Goal: Information Seeking & Learning: Check status

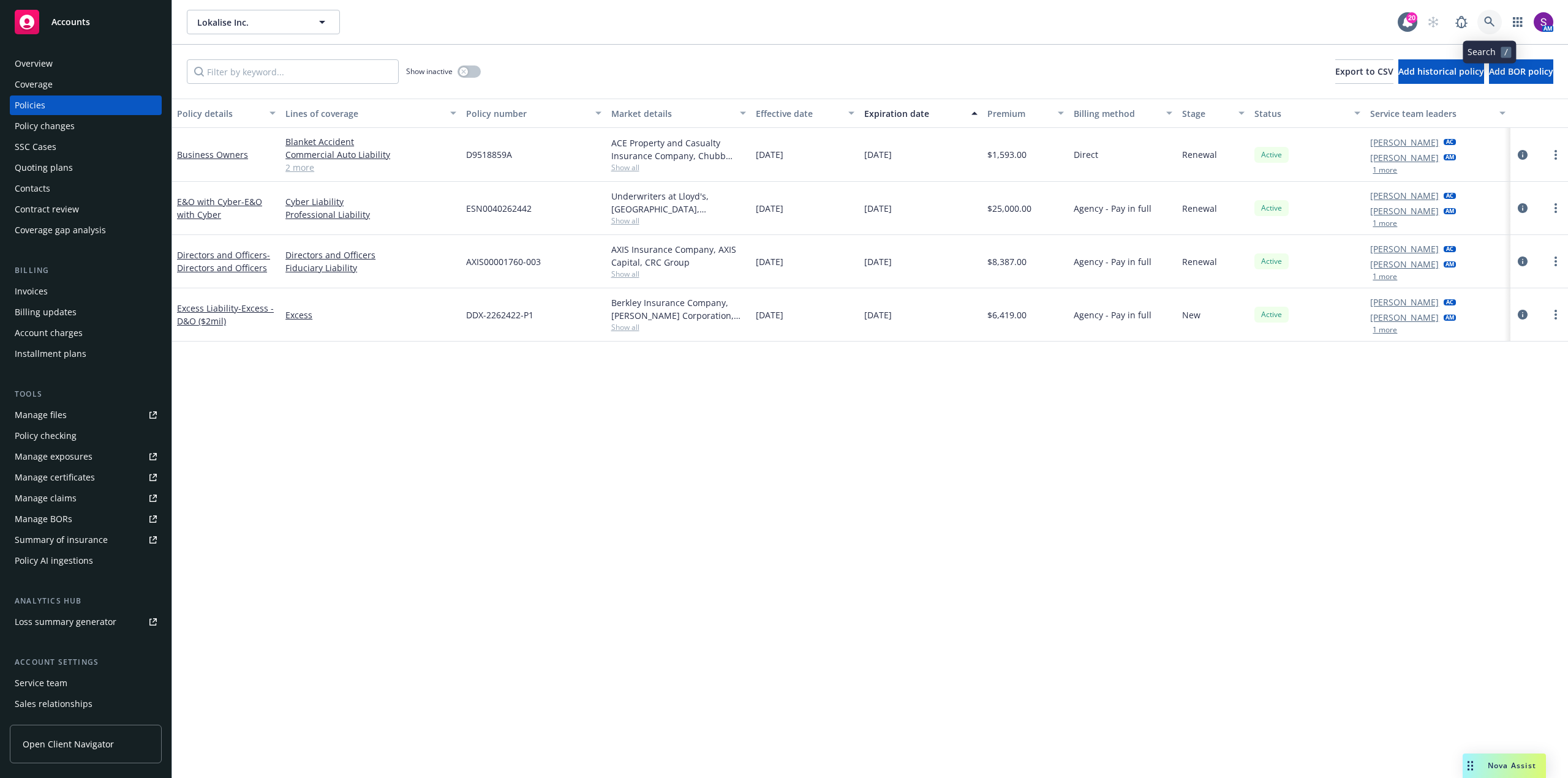
click at [1489, 14] on link at bounding box center [1489, 22] width 25 height 25
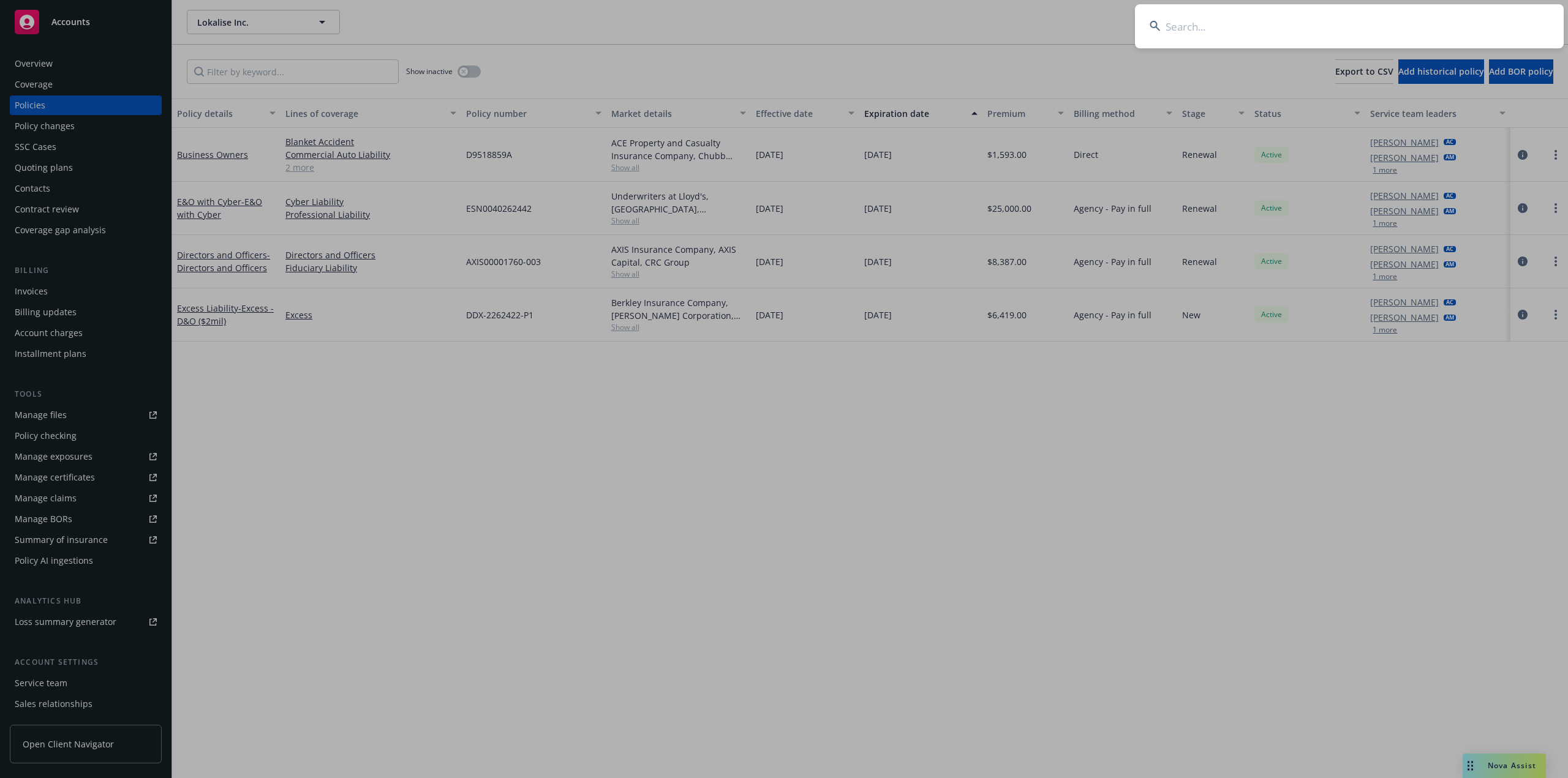
click at [1267, 41] on input at bounding box center [1349, 26] width 428 height 44
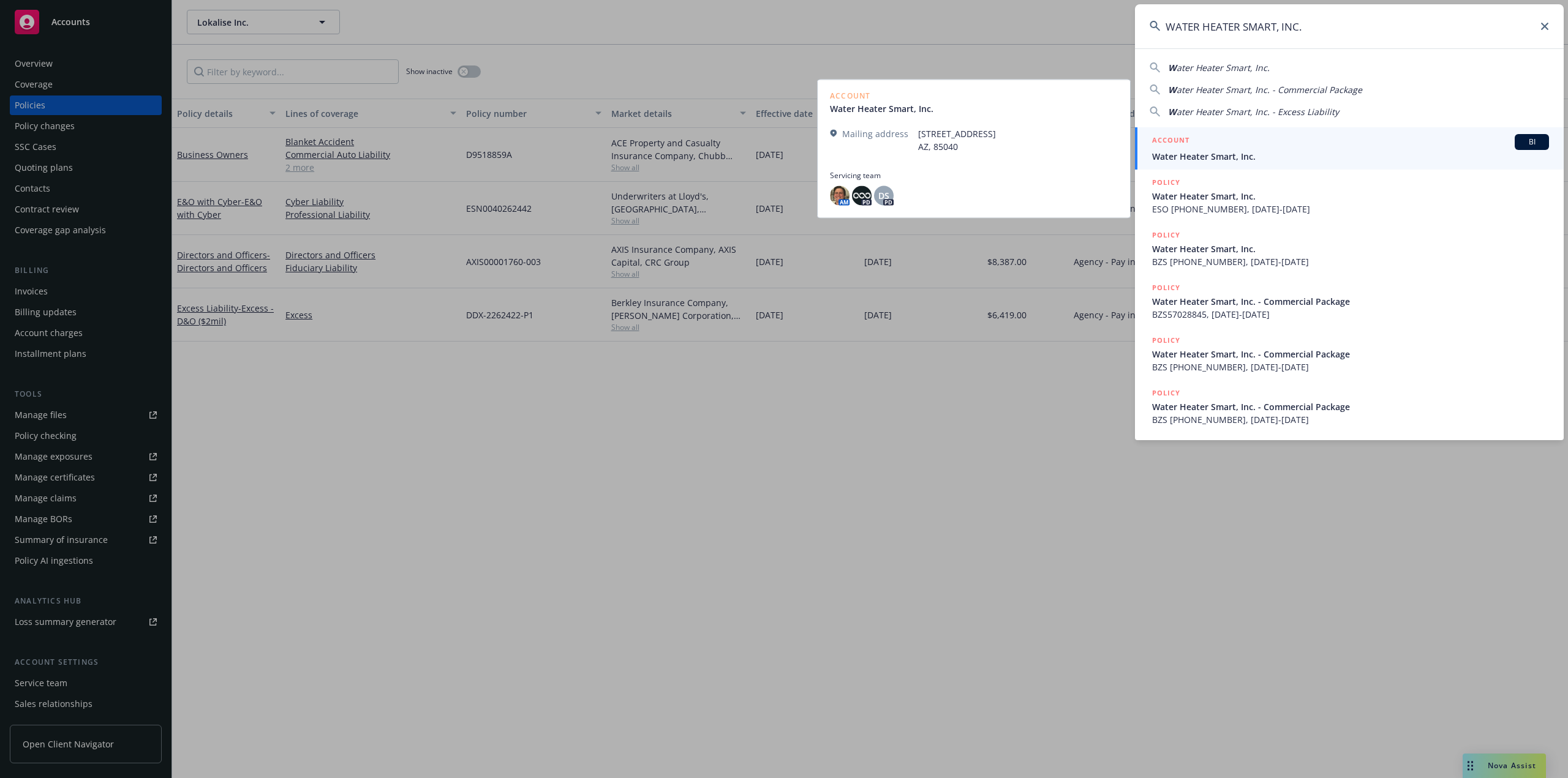
type input "WATER HEATER SMART, INC."
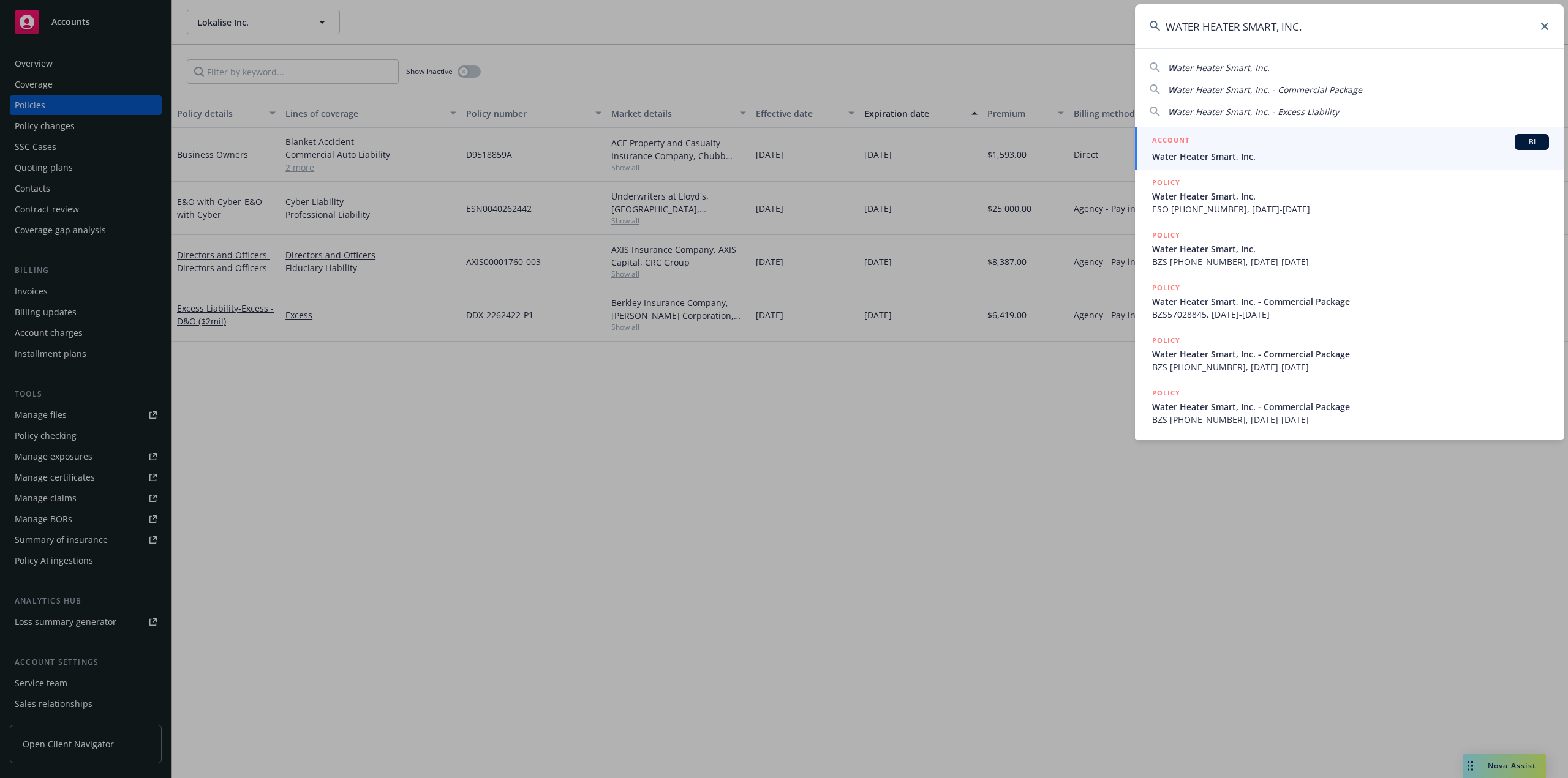
click at [1270, 149] on div "ACCOUNT BI" at bounding box center [1350, 142] width 397 height 16
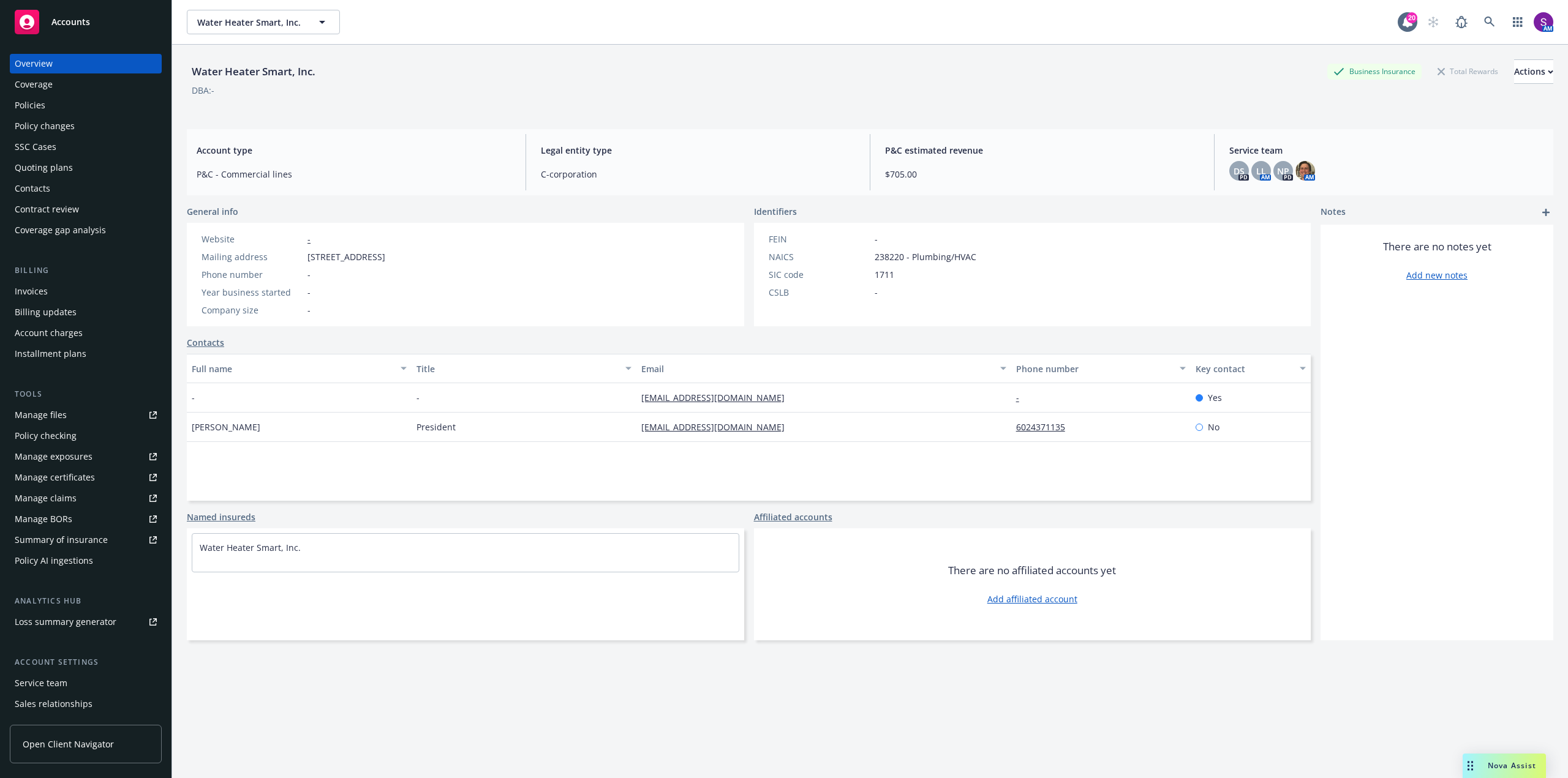
click at [43, 110] on div "Policies" at bounding box center [30, 105] width 30 height 19
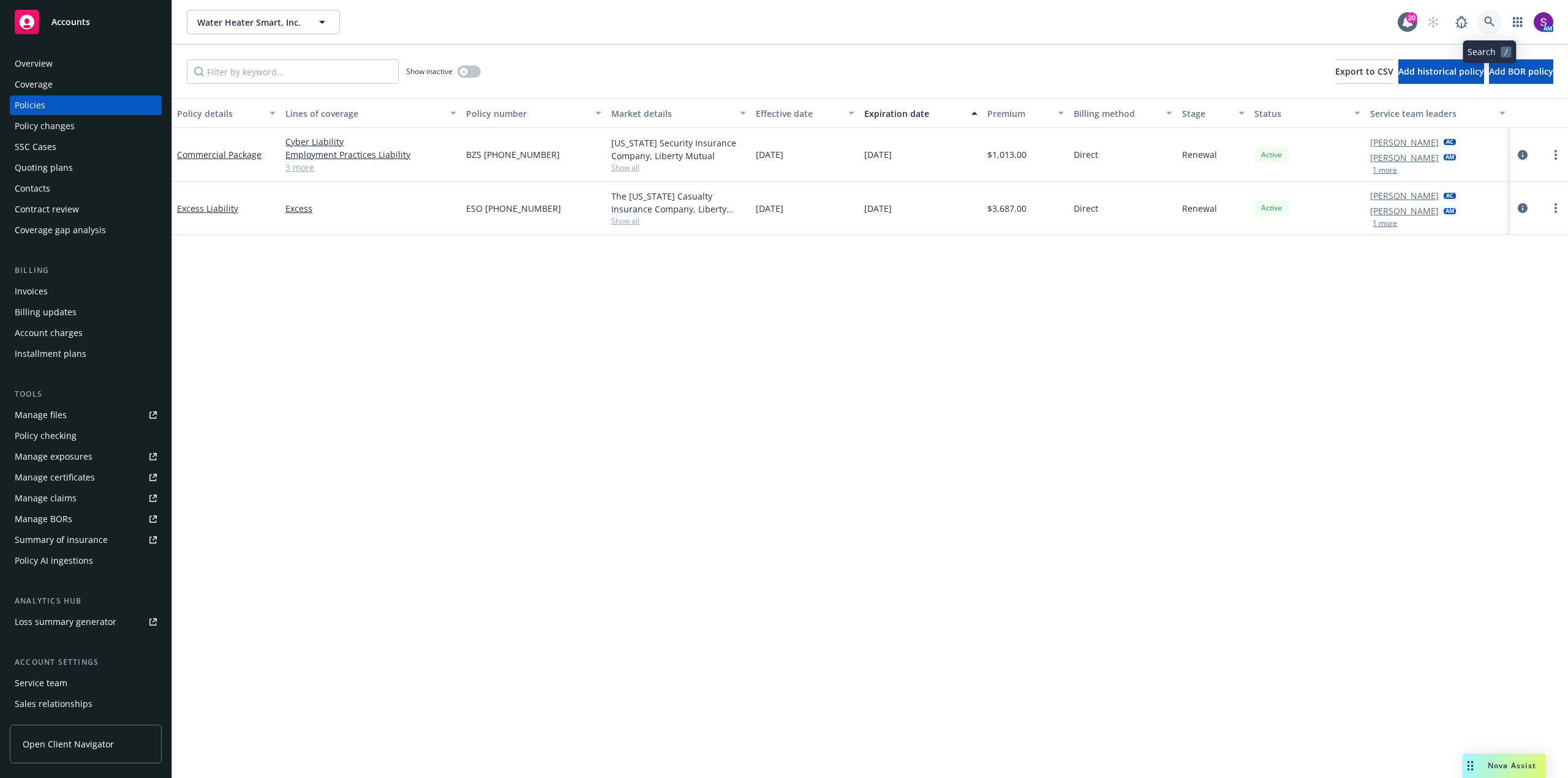
click at [1497, 19] on link at bounding box center [1489, 22] width 25 height 25
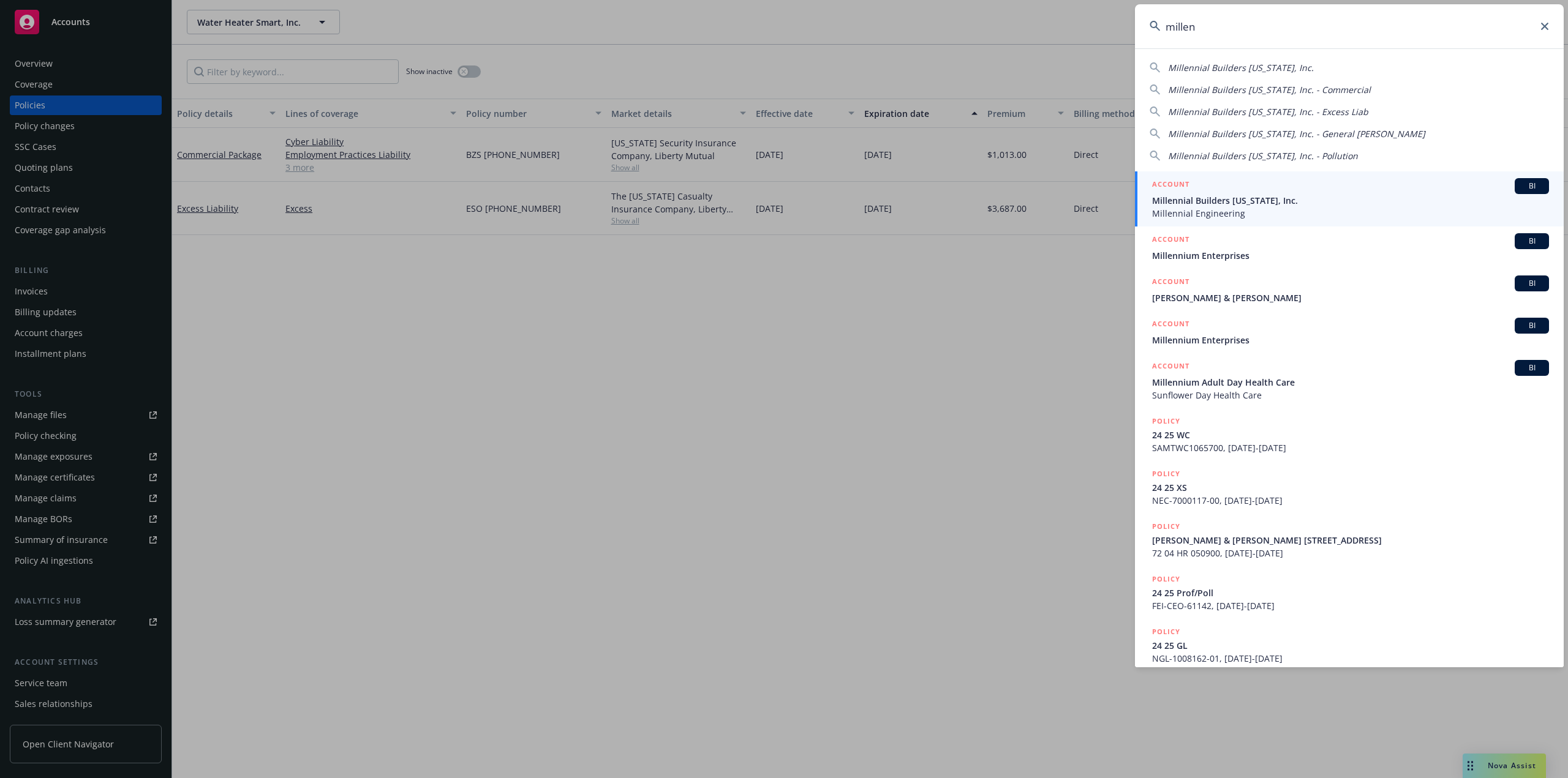
type input "millen"
click at [1207, 211] on span "Millennial Engineering" at bounding box center [1350, 213] width 397 height 13
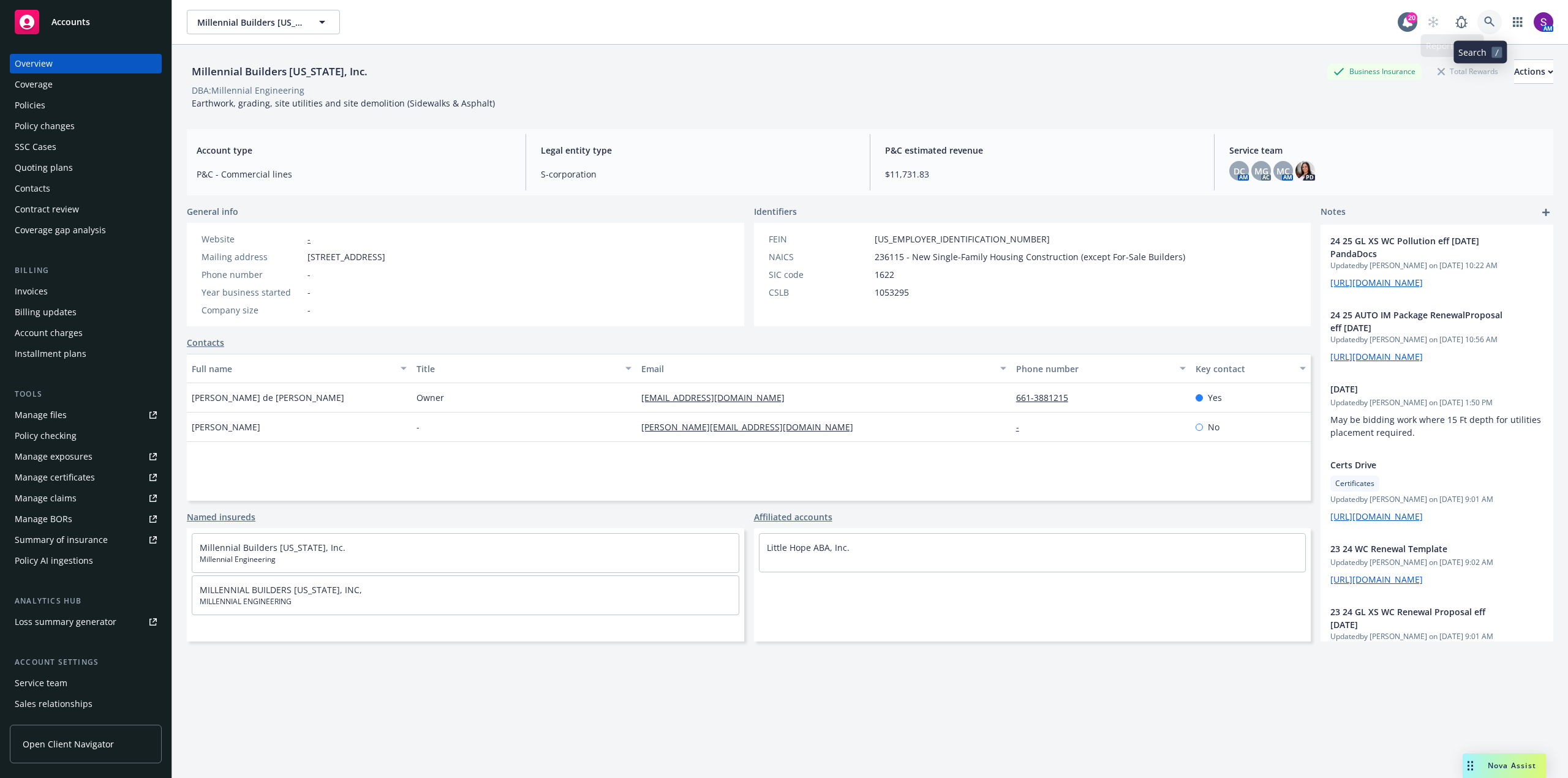
click at [1486, 13] on link at bounding box center [1489, 22] width 25 height 25
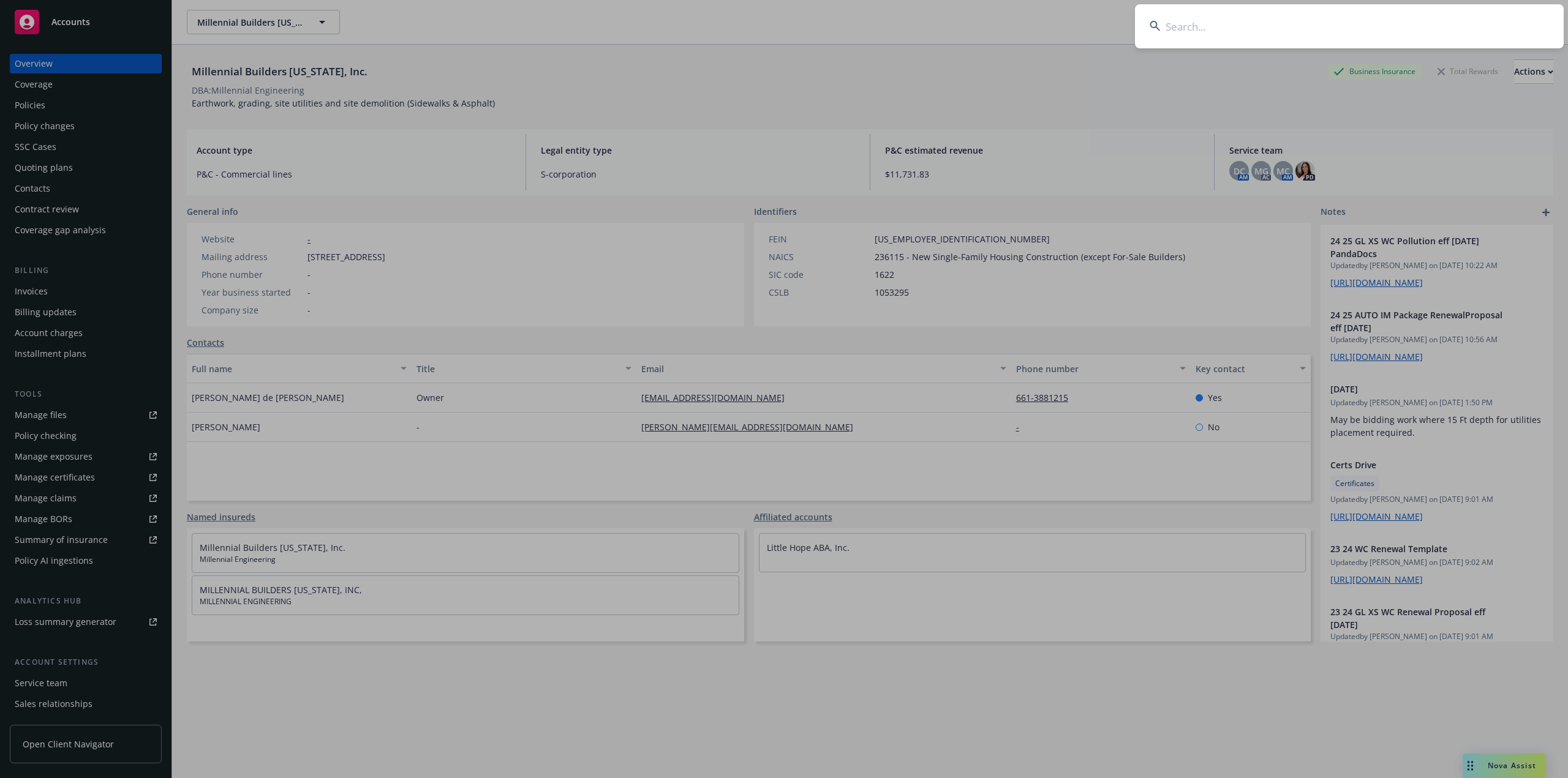
click at [1277, 36] on input at bounding box center [1349, 26] width 428 height 44
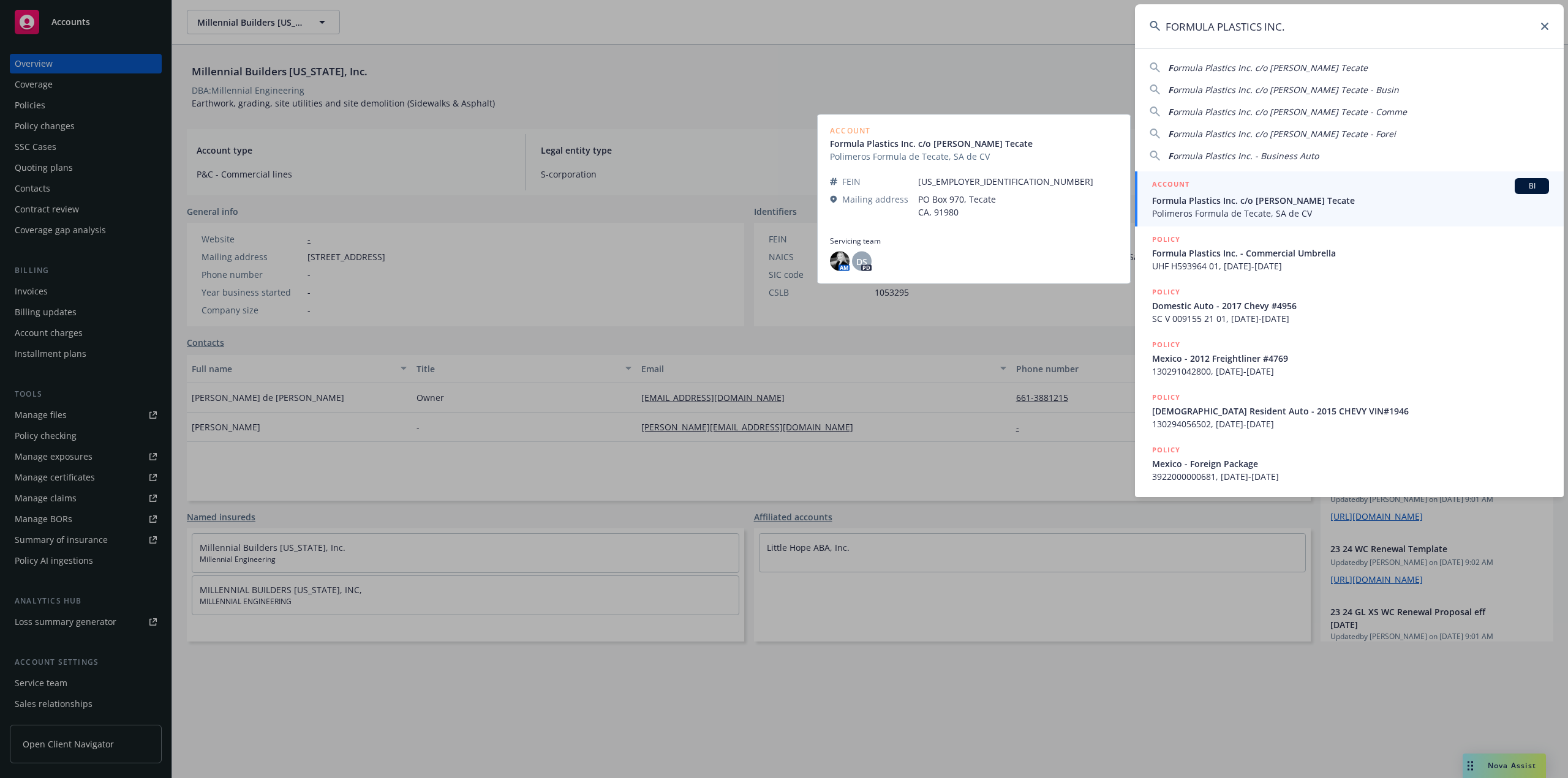
type input "FORMULA PLASTICS INC."
click at [1238, 197] on span "Formula Plastics Inc. c/o [PERSON_NAME] Tecate" at bounding box center [1350, 200] width 397 height 13
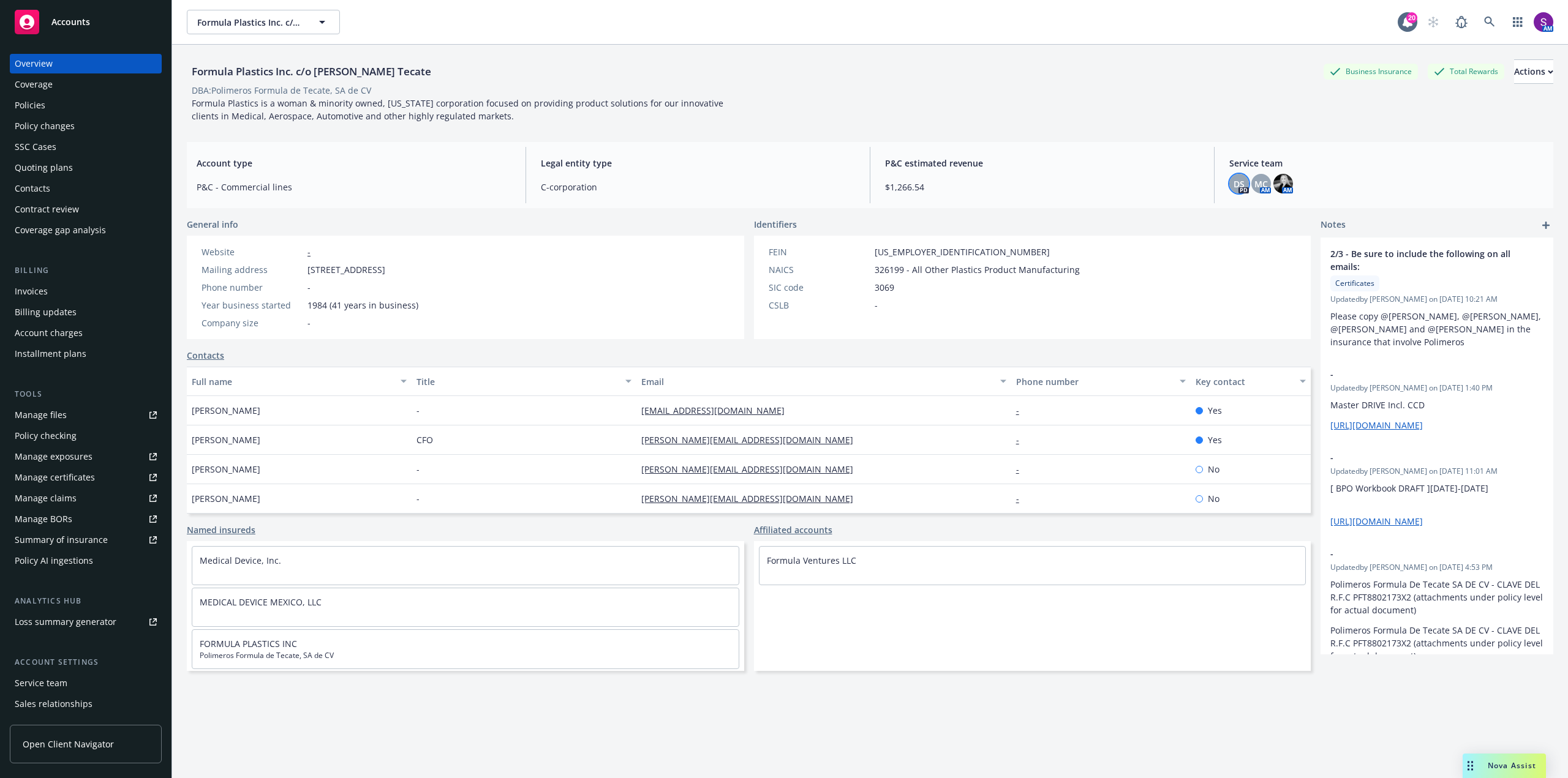
click at [1235, 180] on span "DS" at bounding box center [1238, 184] width 11 height 13
drag, startPoint x: 1154, startPoint y: 213, endPoint x: 1081, endPoint y: 216, distance: 73.1
click at [1081, 216] on div "[PERSON_NAME] Title VP, Principal and Commercial Insurance Broker Team P&C - CR…" at bounding box center [1140, 263] width 181 height 108
copy span "[PERSON_NAME]"
click at [1477, 15] on link at bounding box center [1489, 22] width 25 height 25
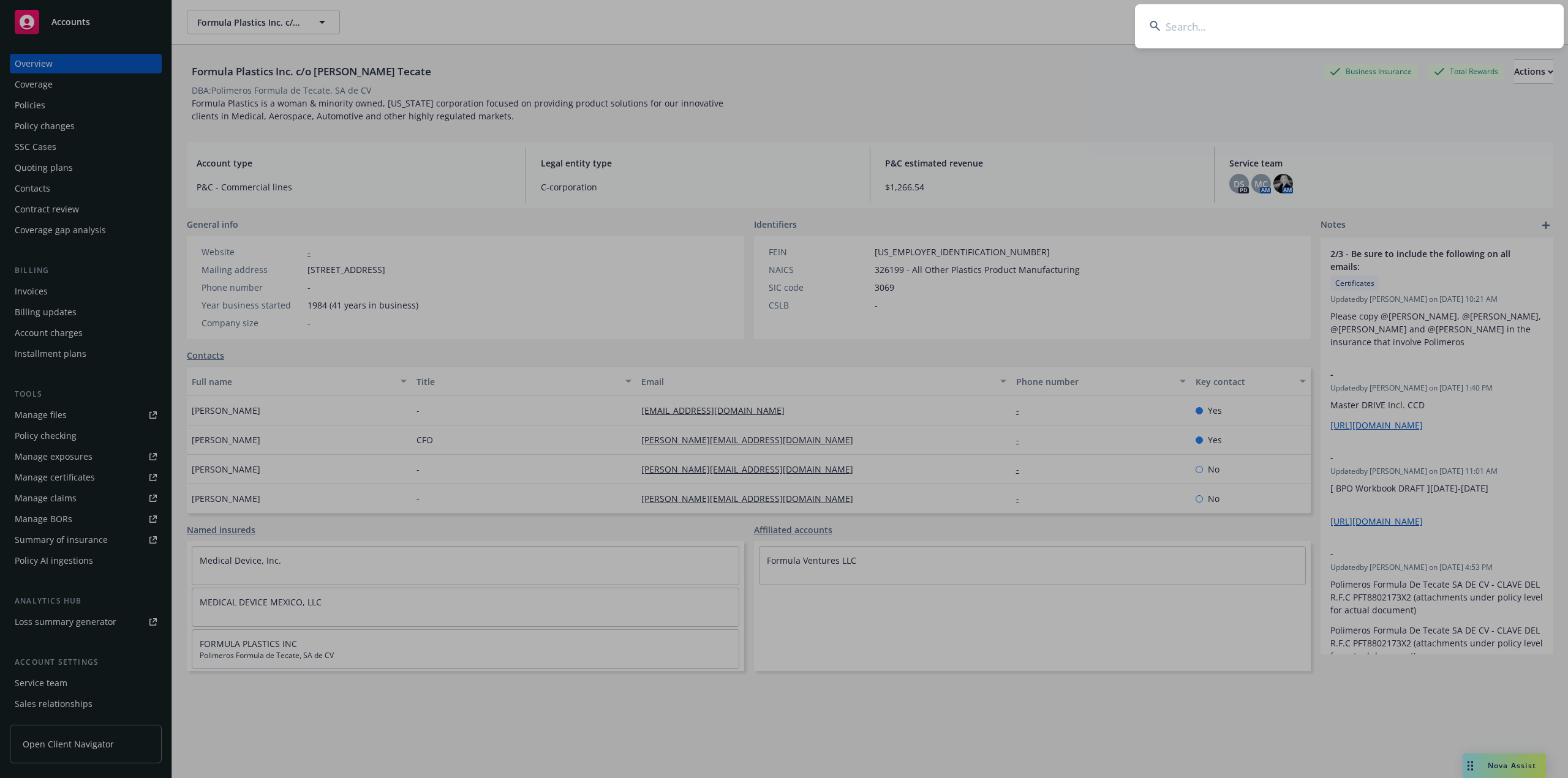
click at [1251, 35] on input at bounding box center [1349, 26] width 428 height 44
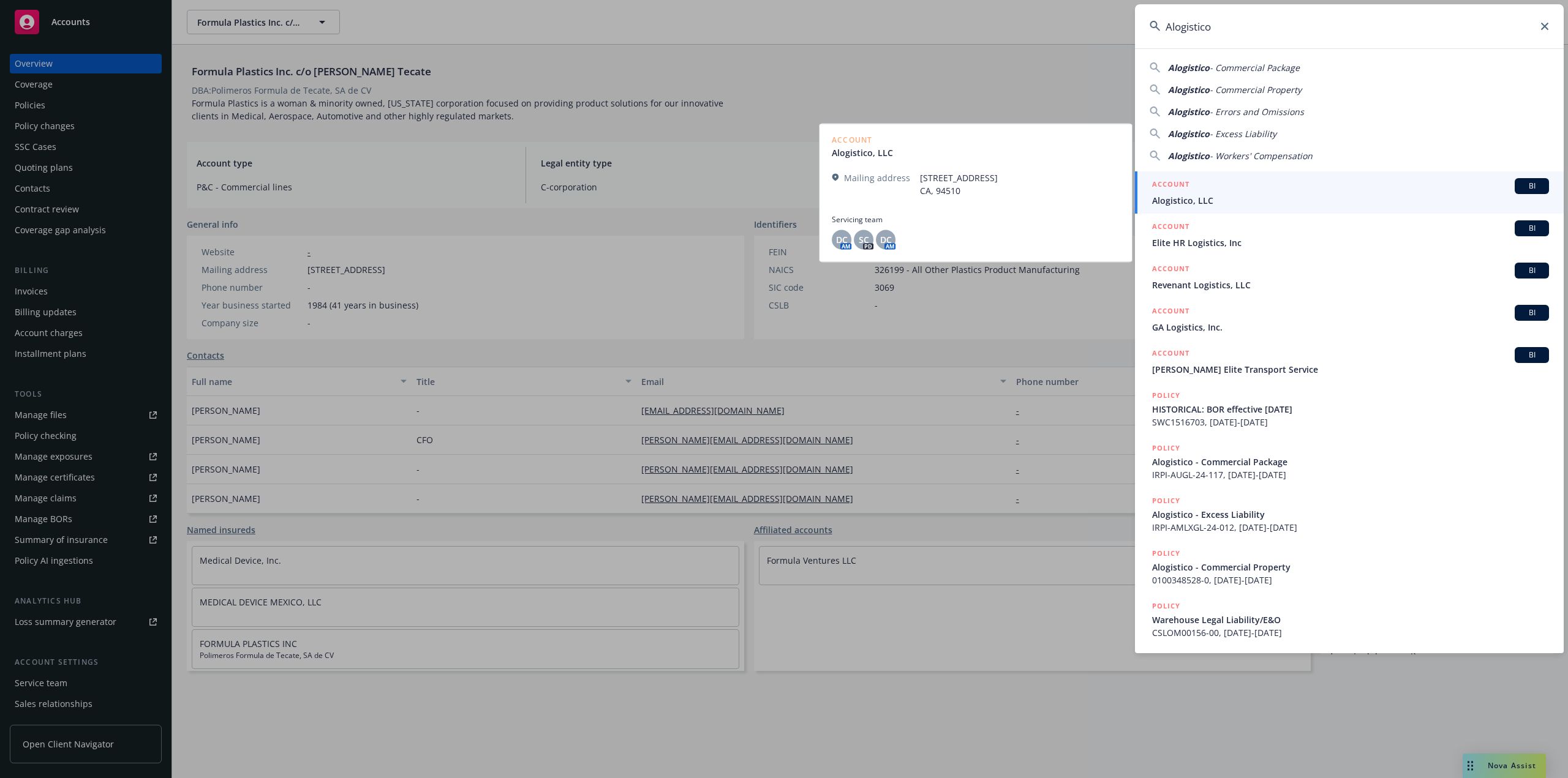
type input "Alogistico"
click at [1215, 193] on div "ACCOUNT BI" at bounding box center [1350, 186] width 397 height 16
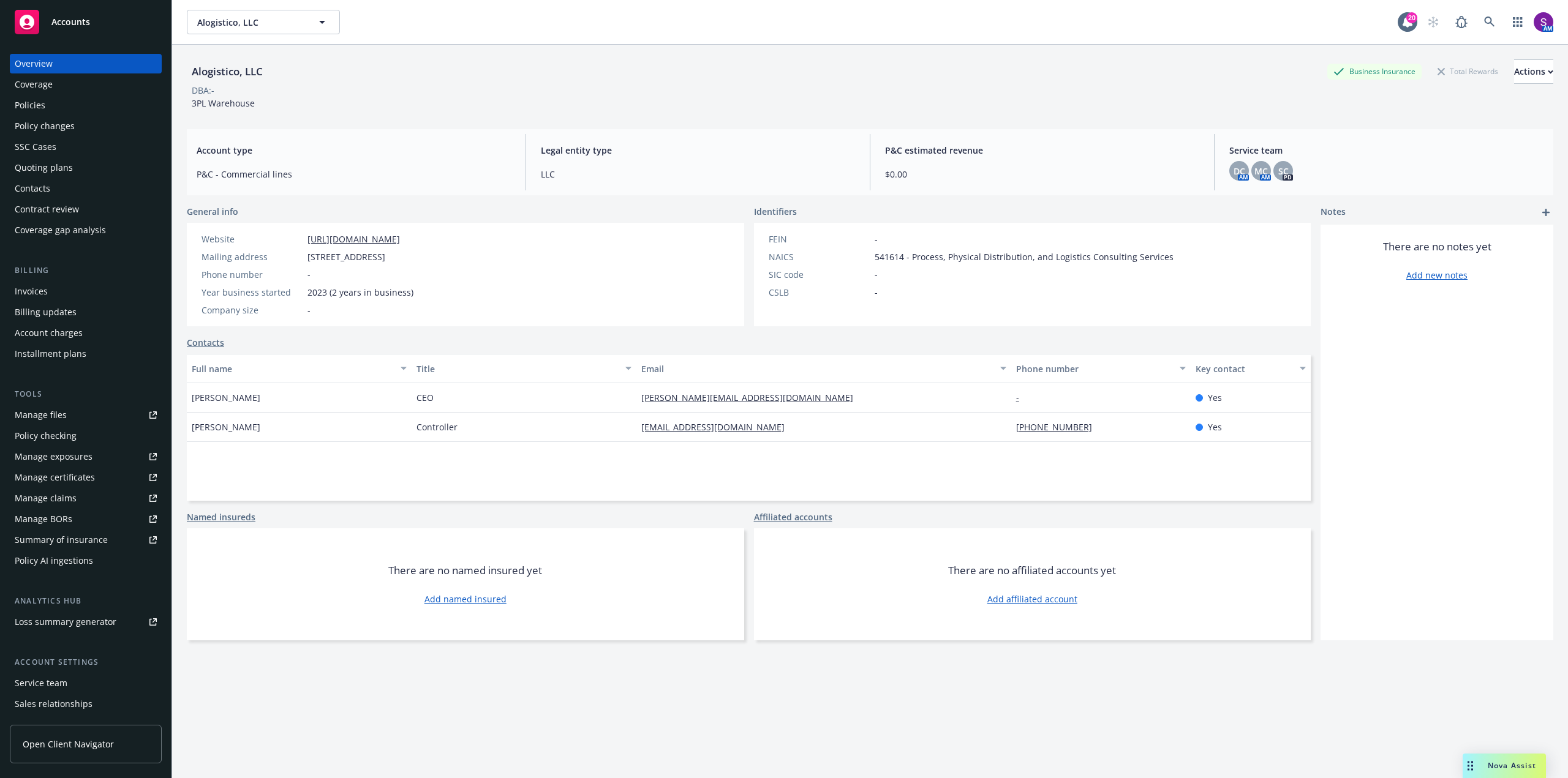
click at [60, 106] on div "Policies" at bounding box center [85, 105] width 142 height 19
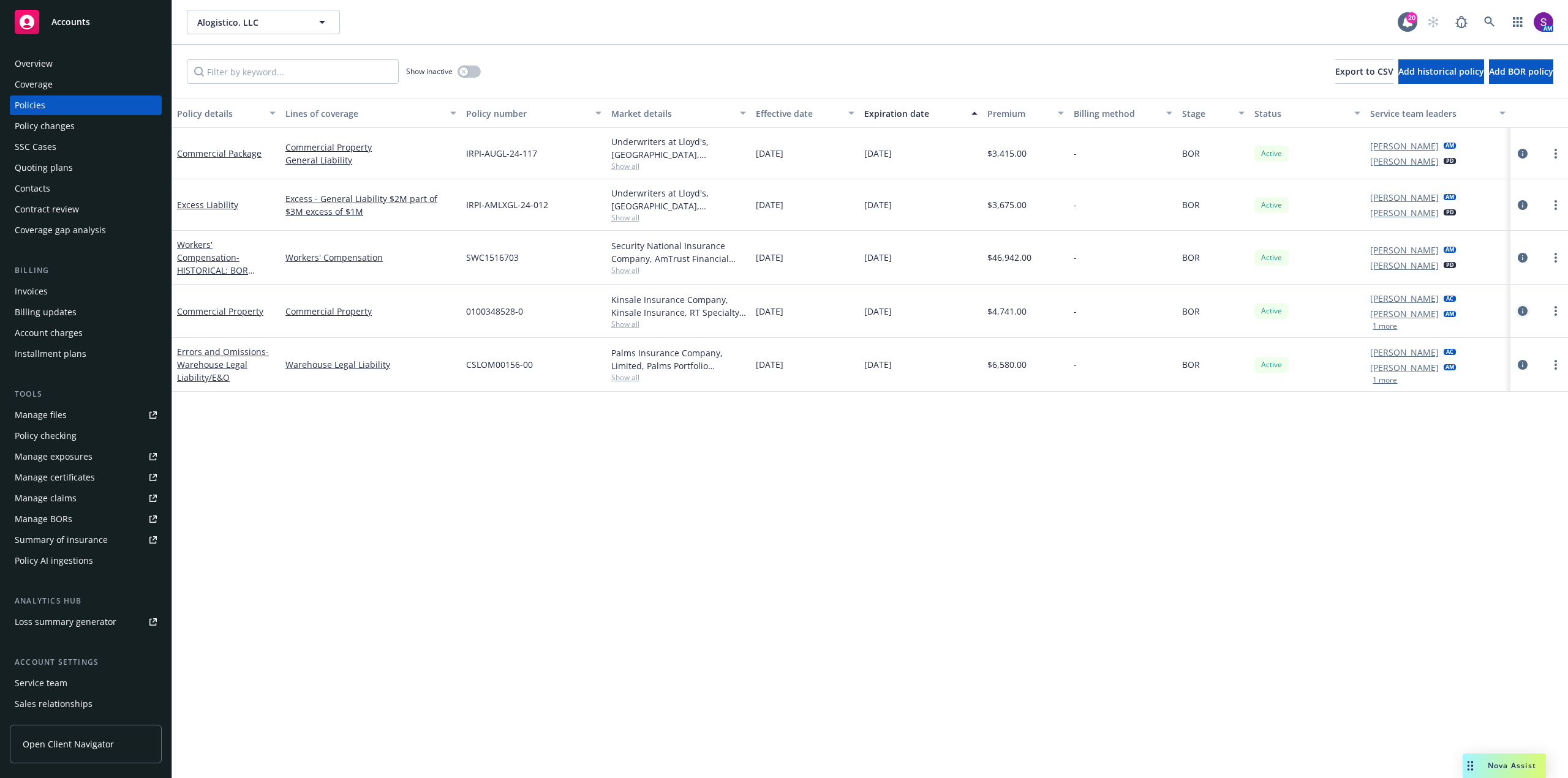
click at [1523, 311] on icon "circleInformation" at bounding box center [1523, 311] width 10 height 10
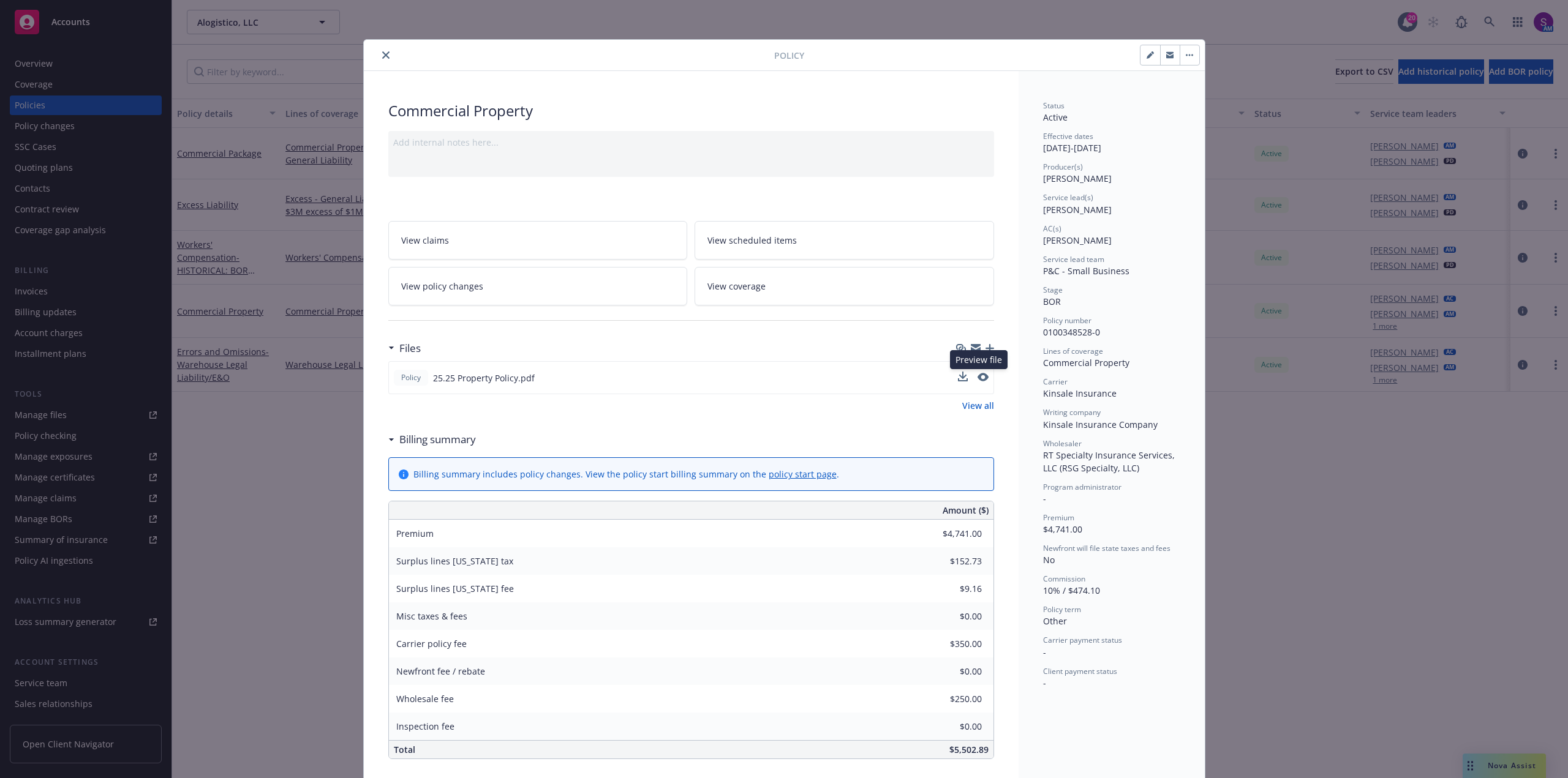
click at [977, 382] on button at bounding box center [982, 378] width 11 height 13
click at [979, 378] on icon "preview file" at bounding box center [981, 377] width 11 height 9
click at [383, 53] on icon "close" at bounding box center [386, 55] width 7 height 7
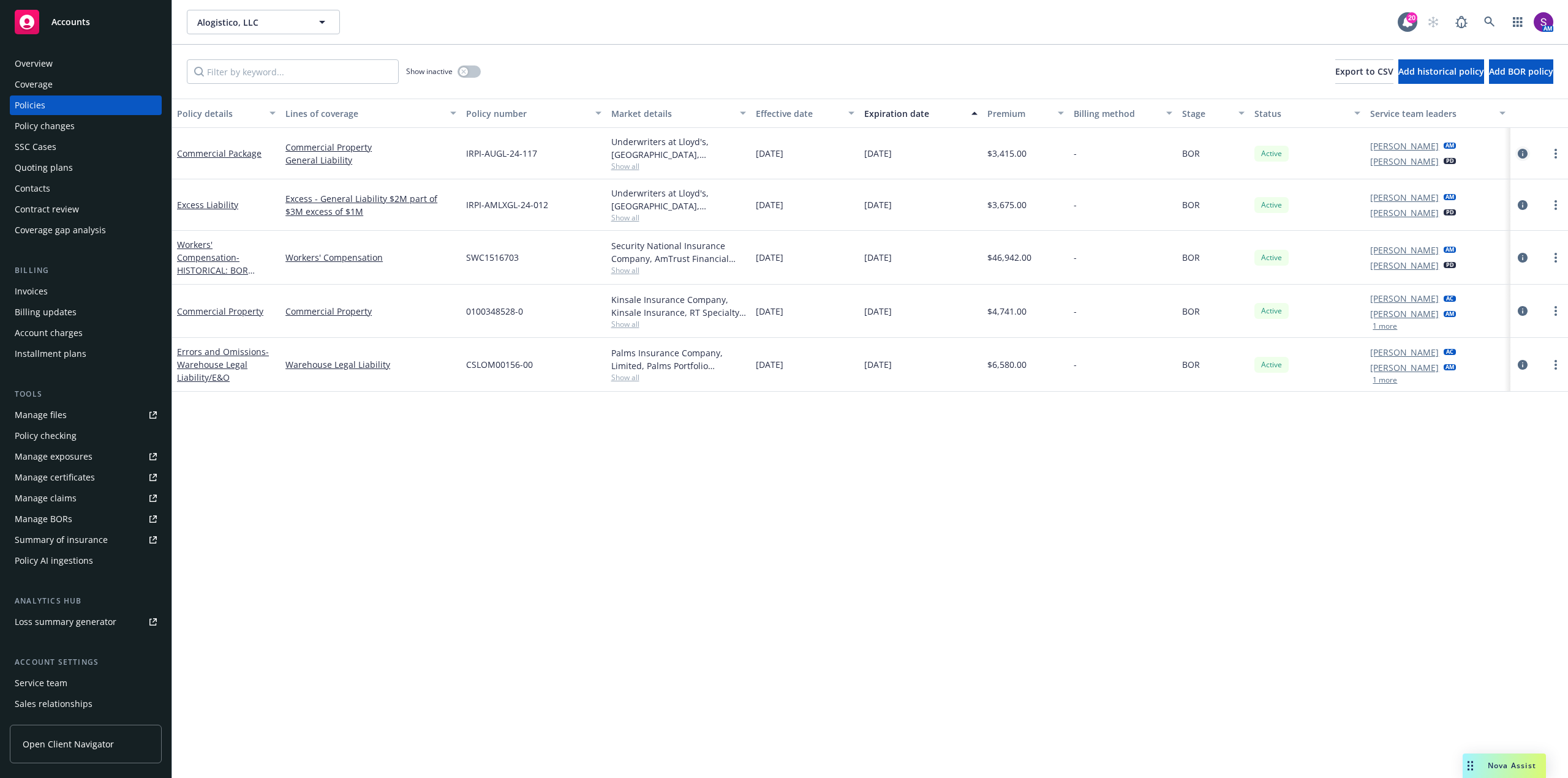
click at [1526, 151] on icon "circleInformation" at bounding box center [1523, 154] width 10 height 10
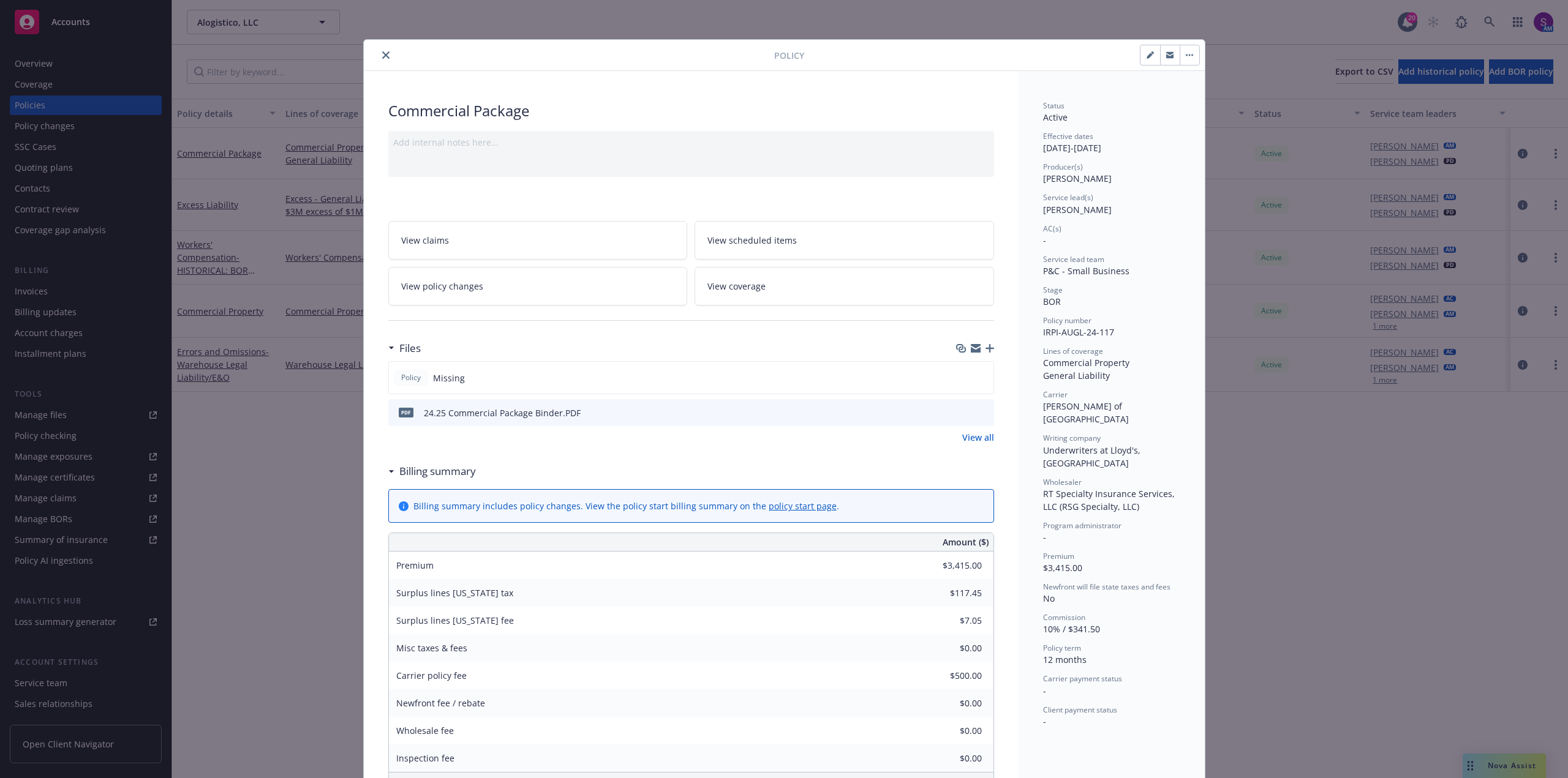
click at [977, 409] on icon "preview file" at bounding box center [982, 412] width 11 height 9
click at [379, 54] on button "close" at bounding box center [386, 55] width 14 height 14
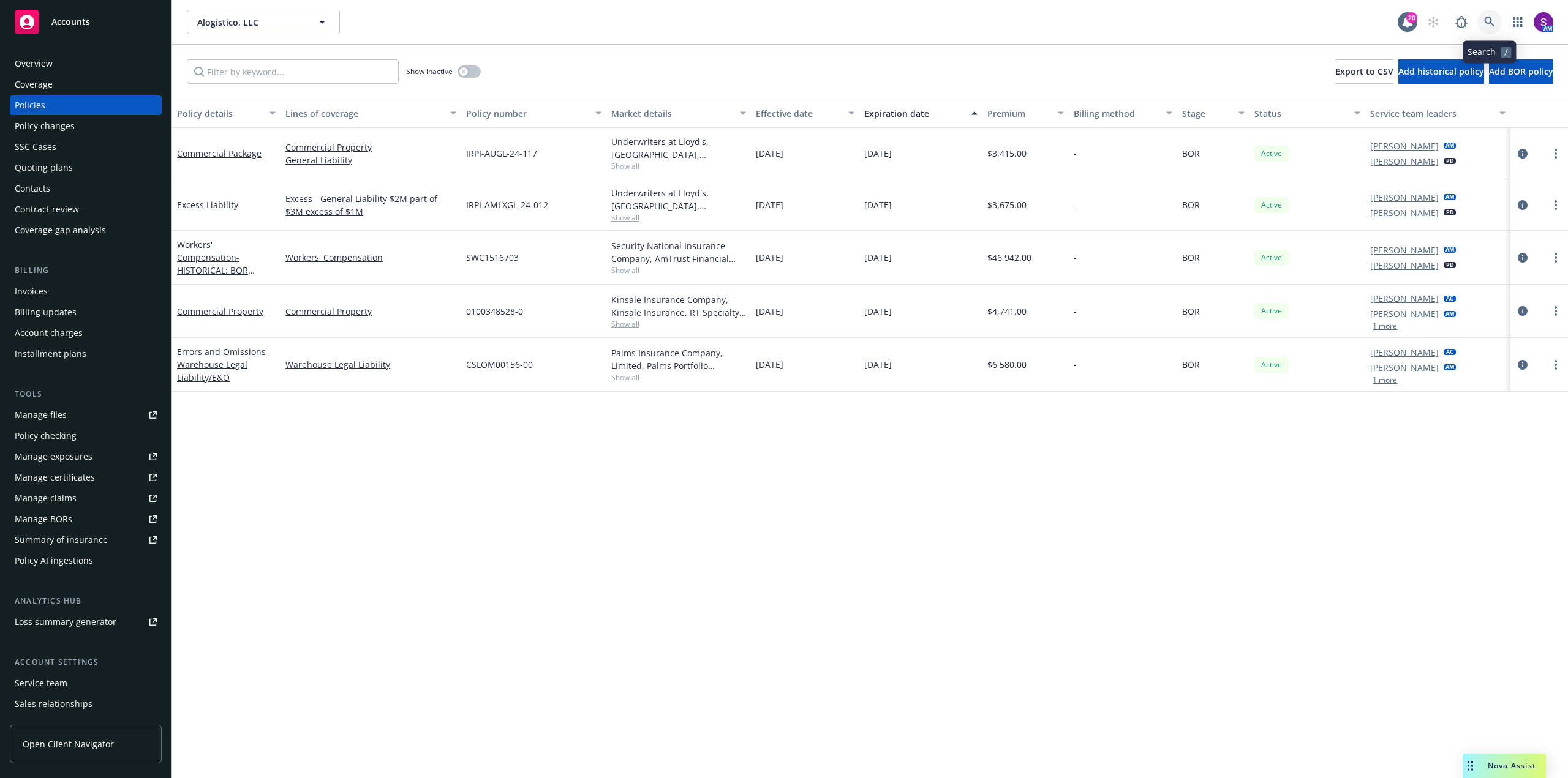
click at [1485, 18] on icon at bounding box center [1489, 22] width 11 height 11
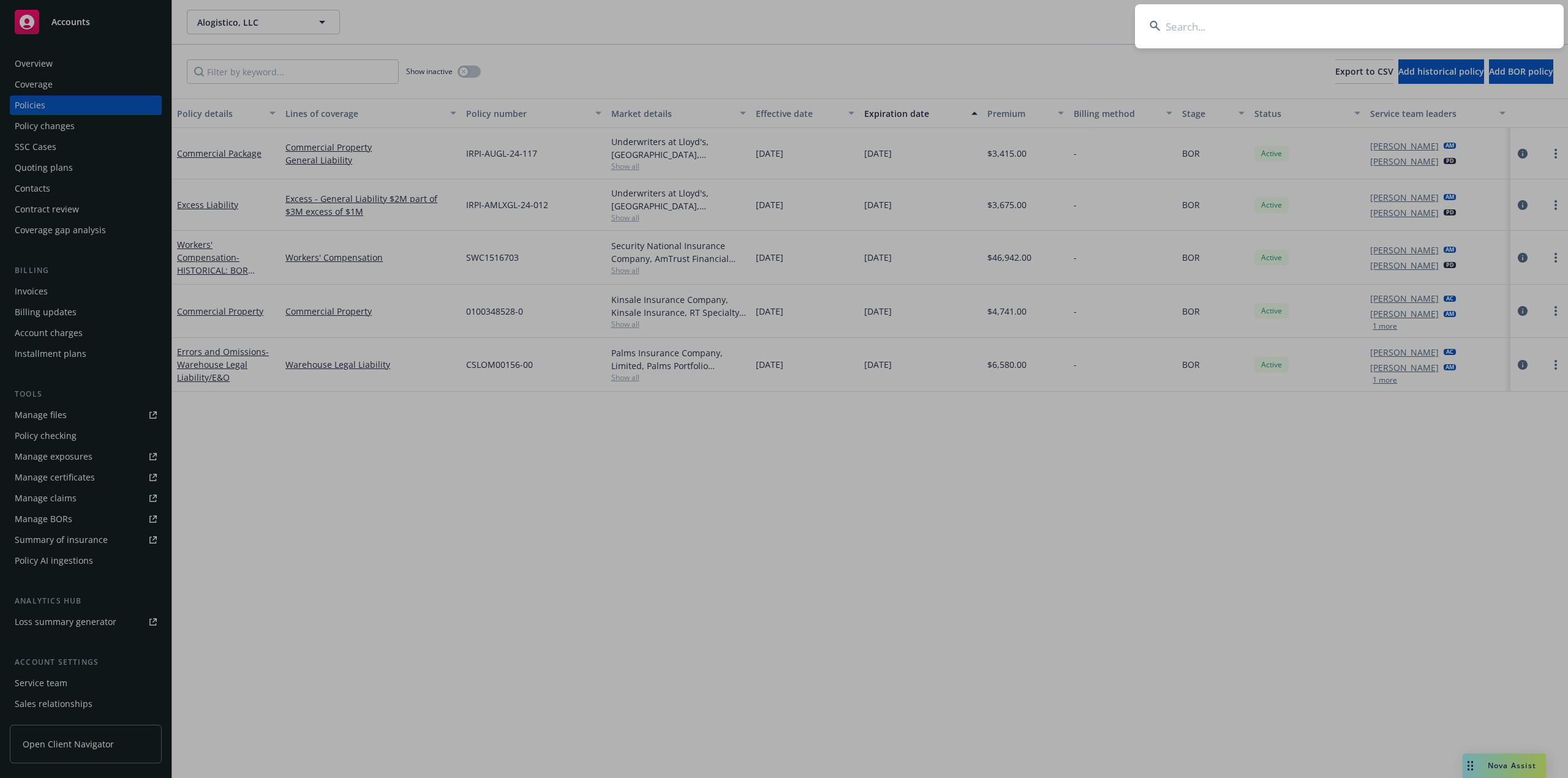
click at [1370, 32] on input at bounding box center [1349, 26] width 428 height 44
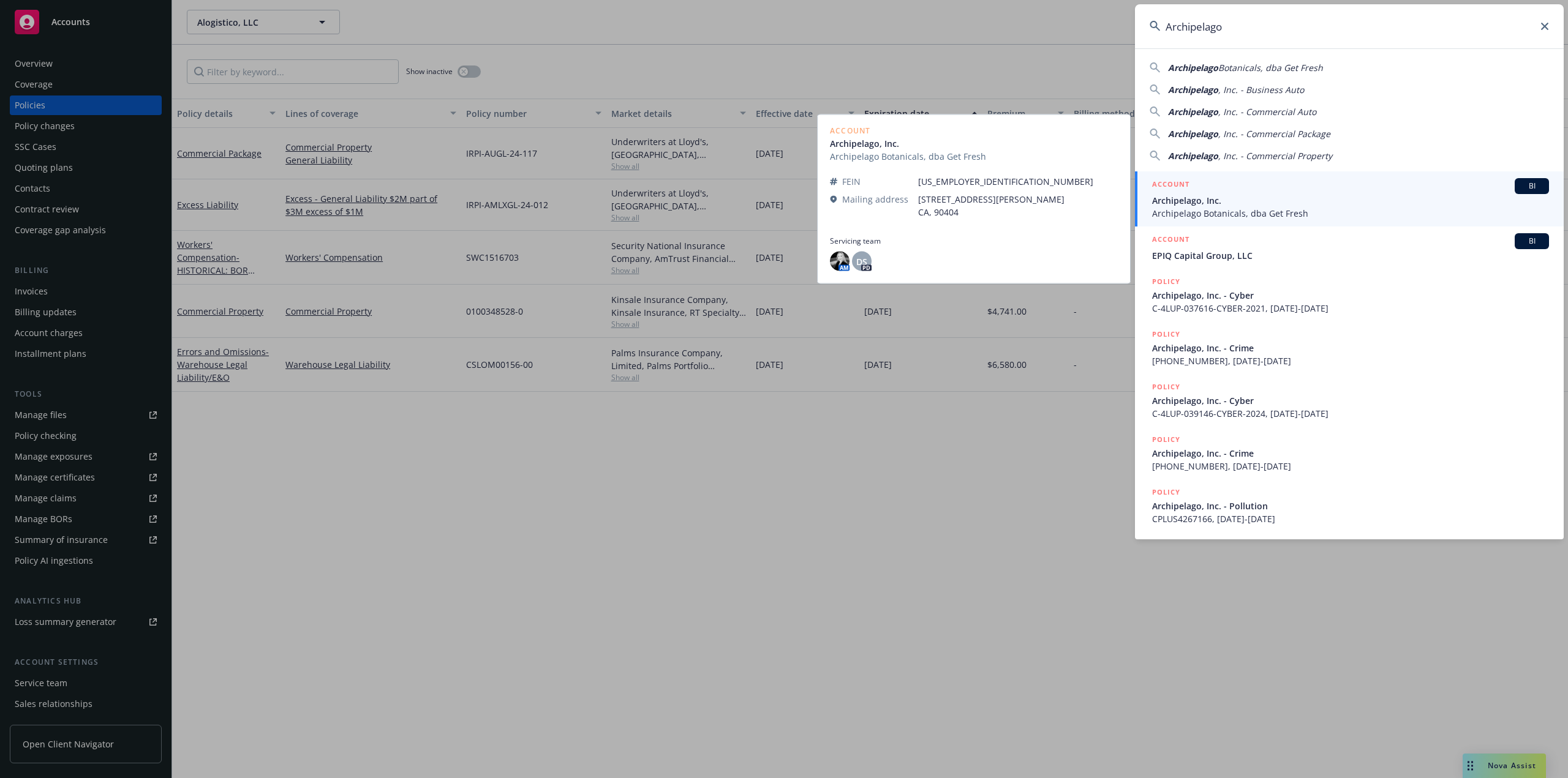
type input "Archipelago"
click at [1264, 200] on span "Archipelago, Inc." at bounding box center [1350, 200] width 397 height 13
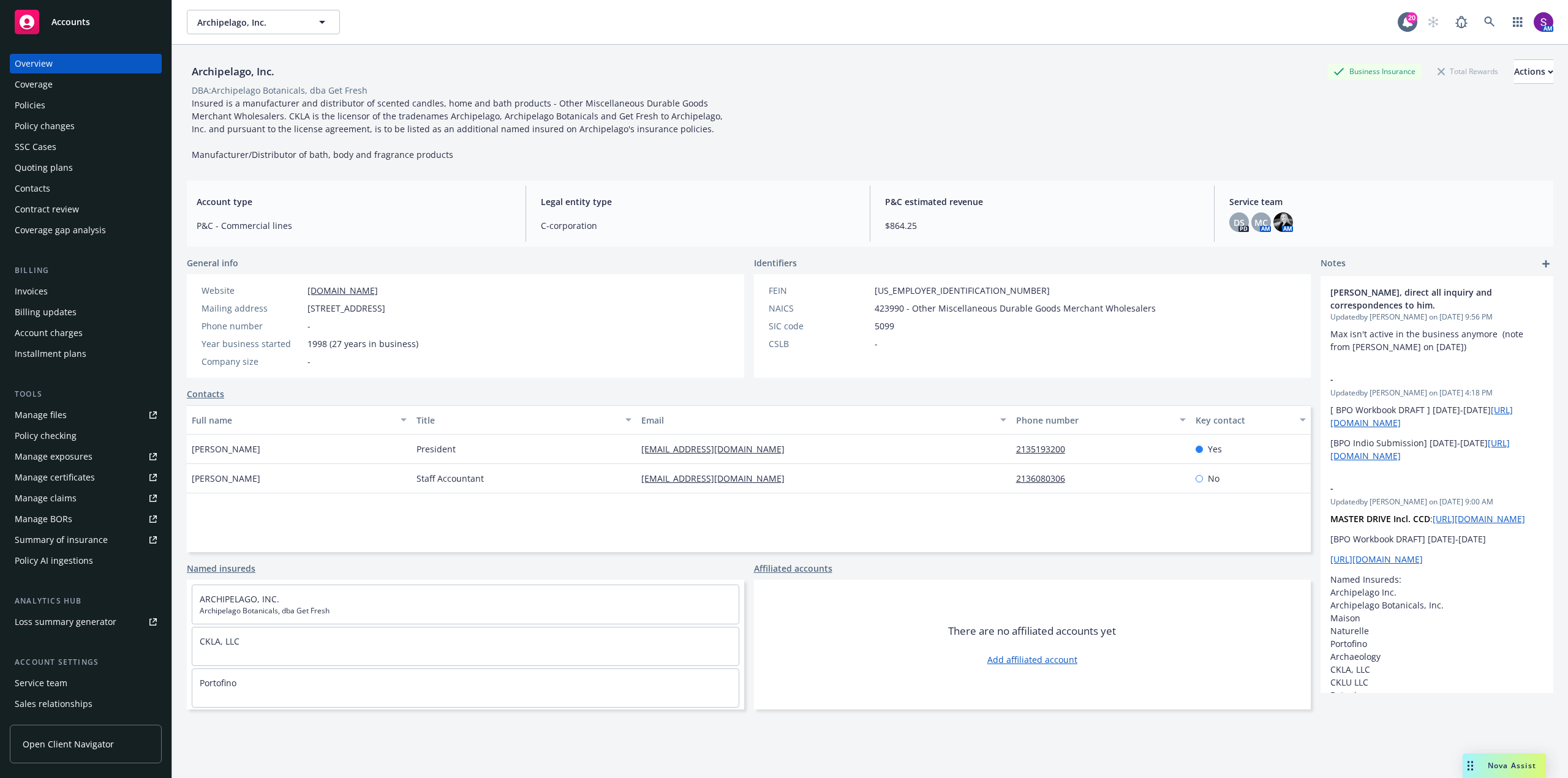
click at [43, 110] on div "Policies" at bounding box center [30, 105] width 30 height 19
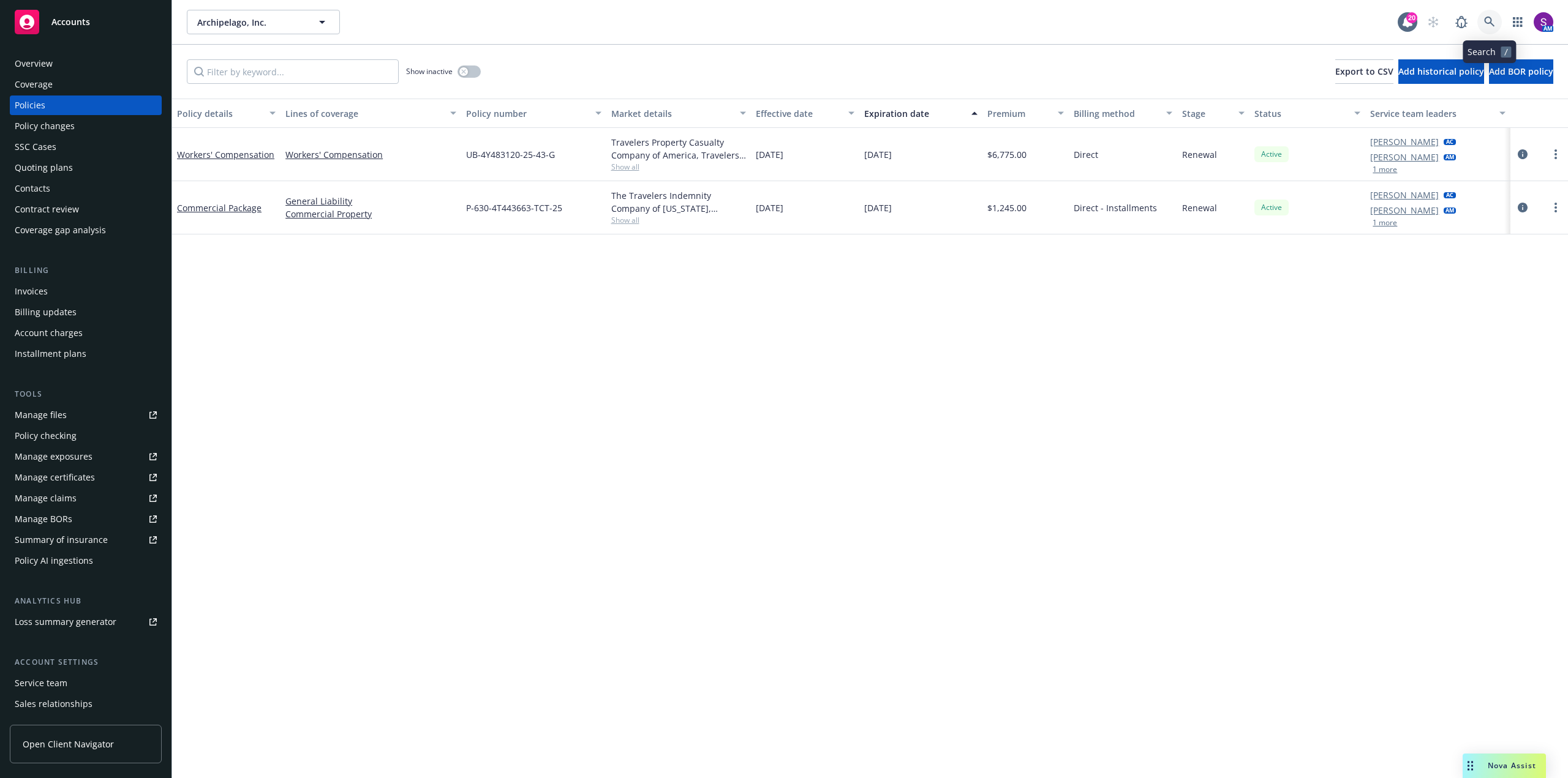
click at [1484, 20] on icon at bounding box center [1489, 22] width 10 height 10
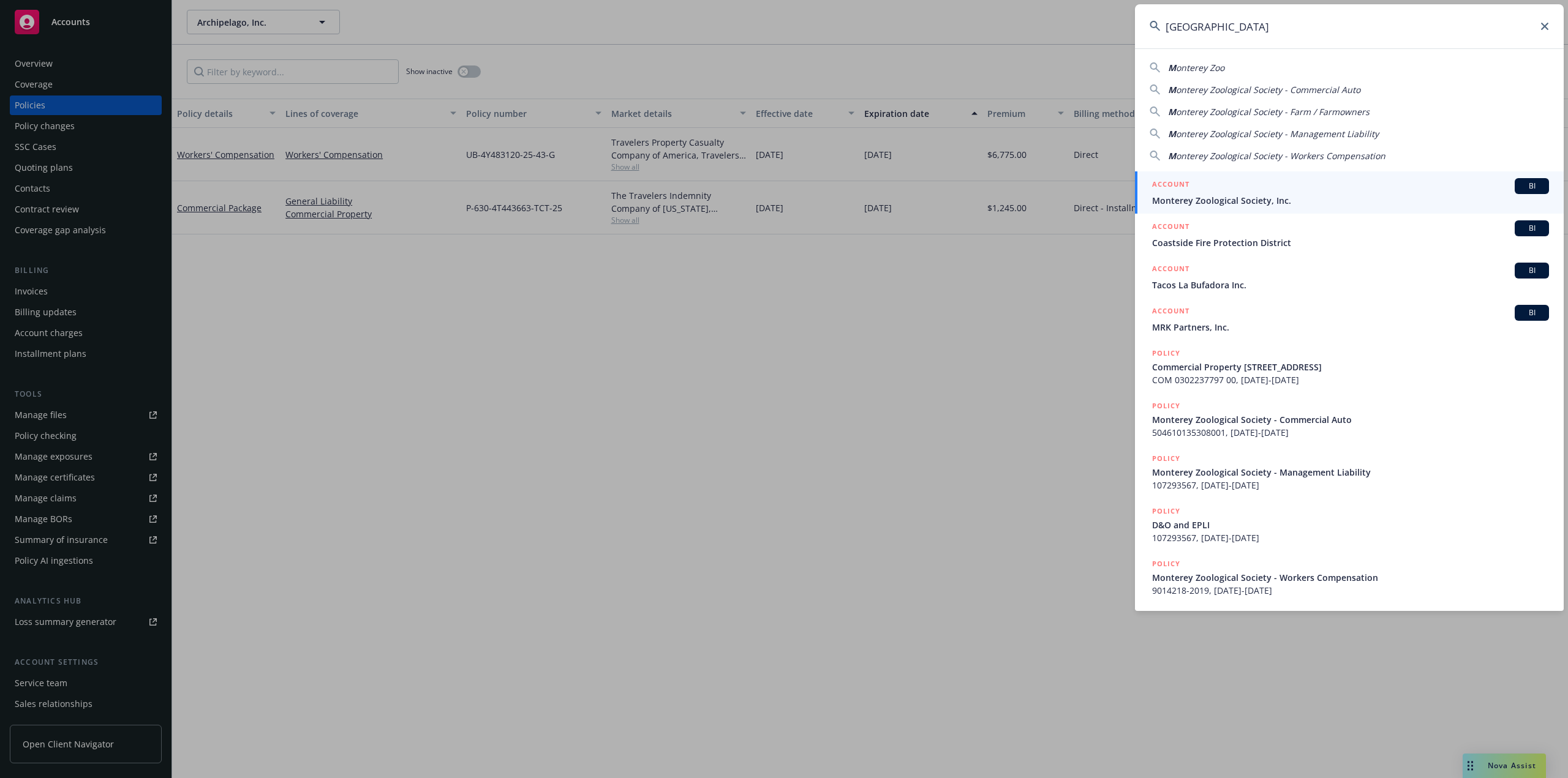
type input "[GEOGRAPHIC_DATA]"
click at [1206, 189] on div "ACCOUNT BI" at bounding box center [1350, 186] width 397 height 16
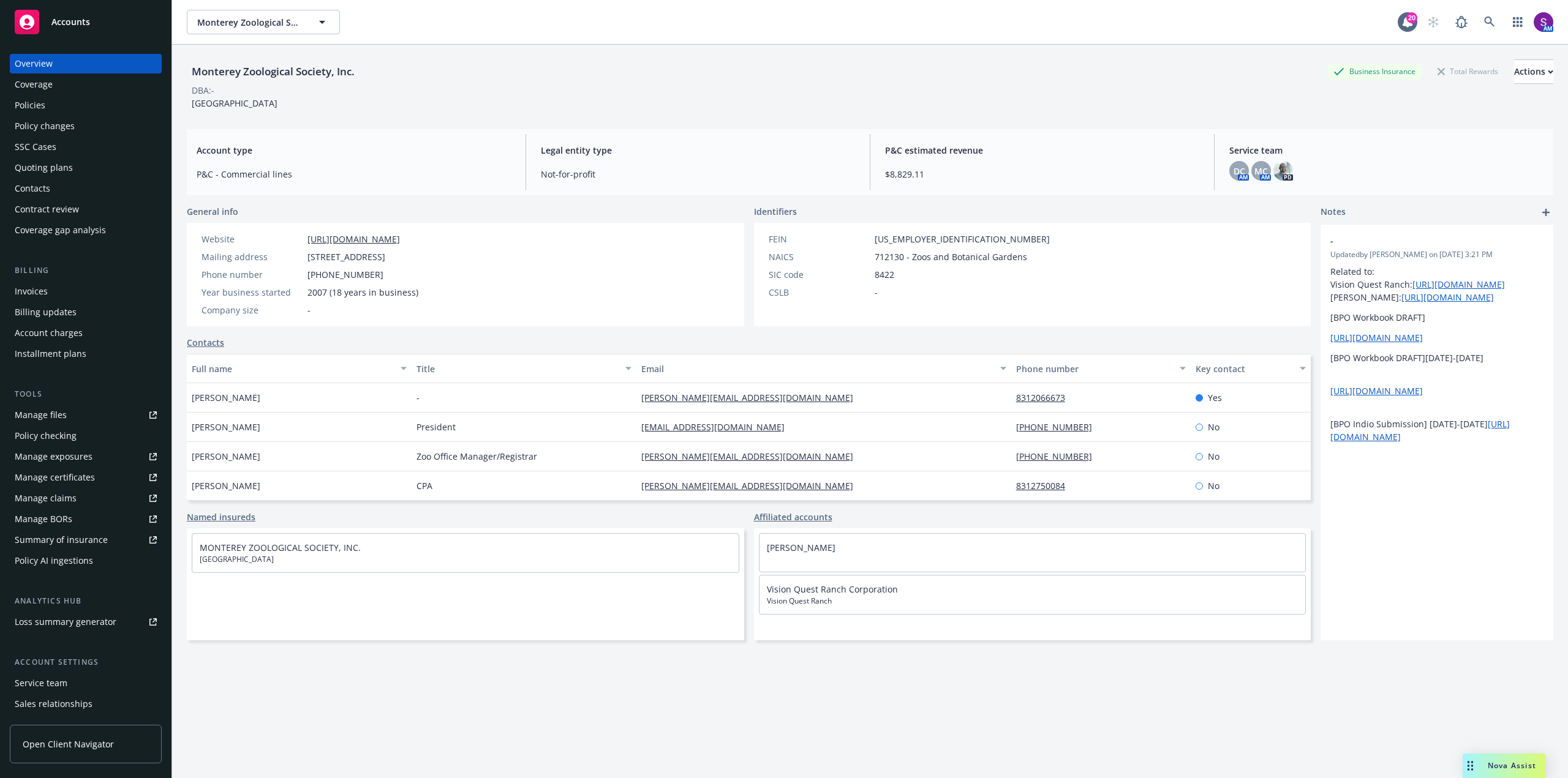
click at [91, 104] on div "Policies" at bounding box center [85, 105] width 142 height 19
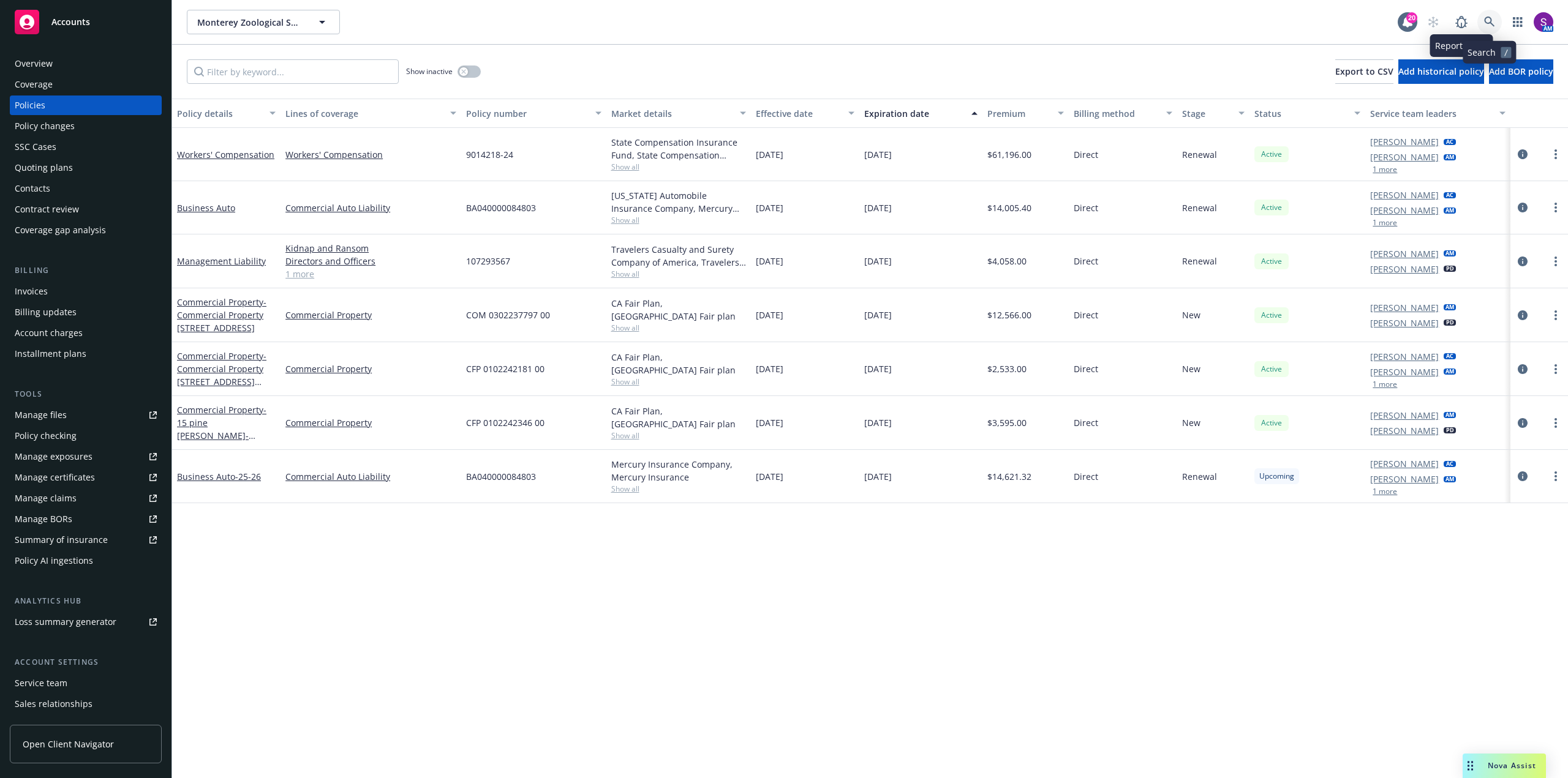
click at [1484, 16] on link at bounding box center [1489, 22] width 25 height 25
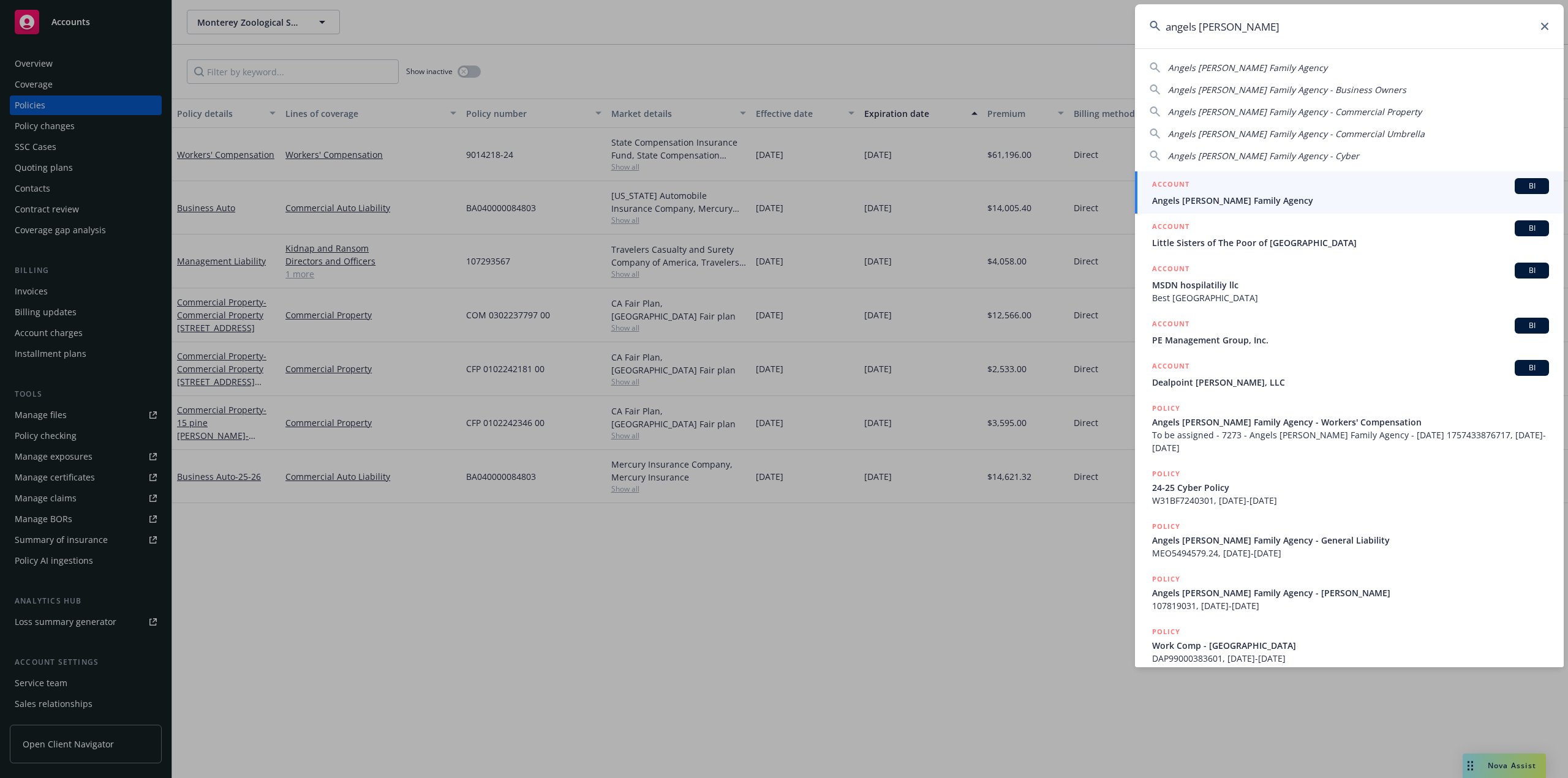
type input "angels [PERSON_NAME]"
click at [1190, 199] on span "Angels [PERSON_NAME] Family Agency" at bounding box center [1350, 200] width 397 height 13
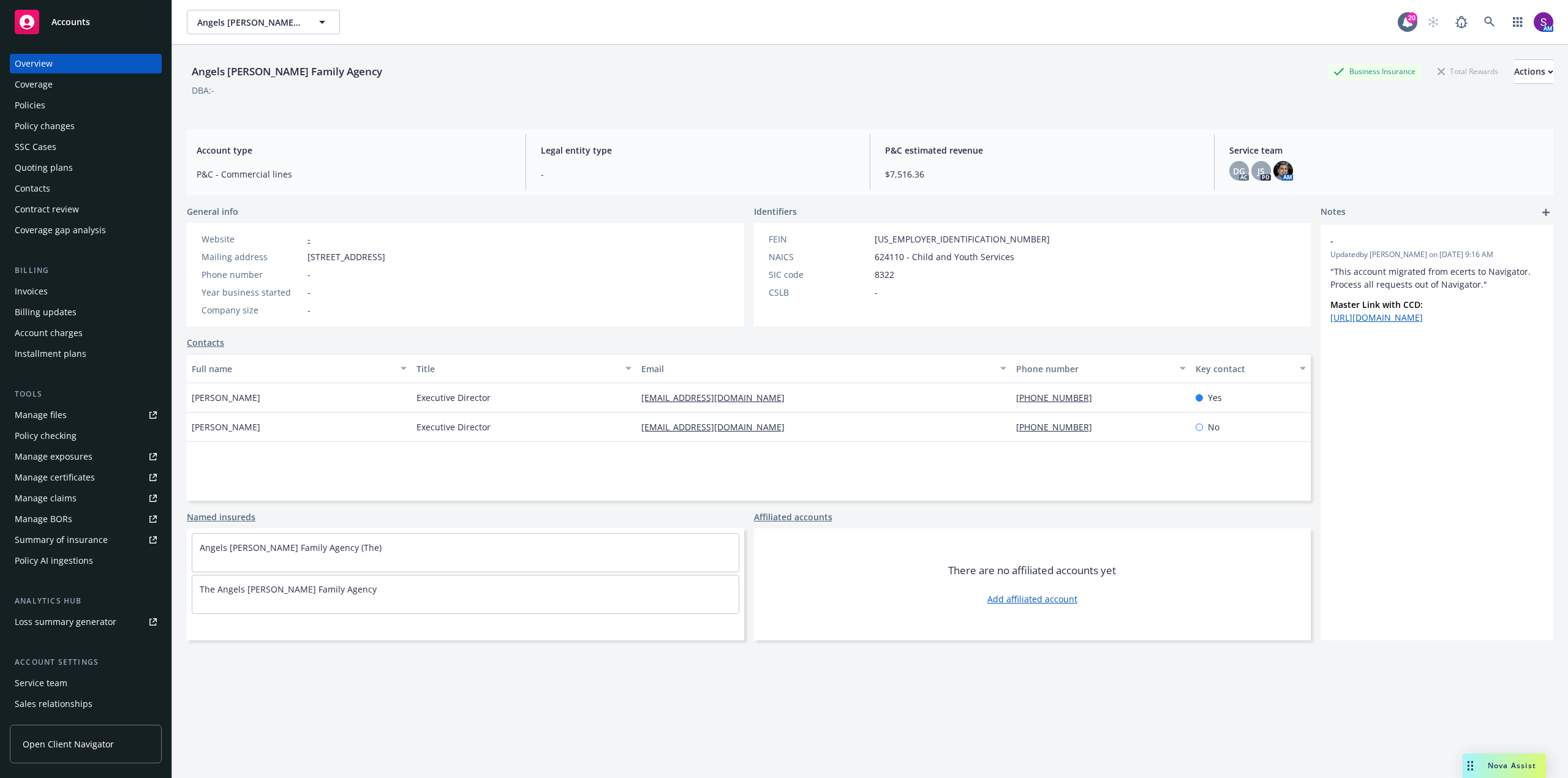
click at [53, 113] on div "Policies" at bounding box center [85, 105] width 142 height 19
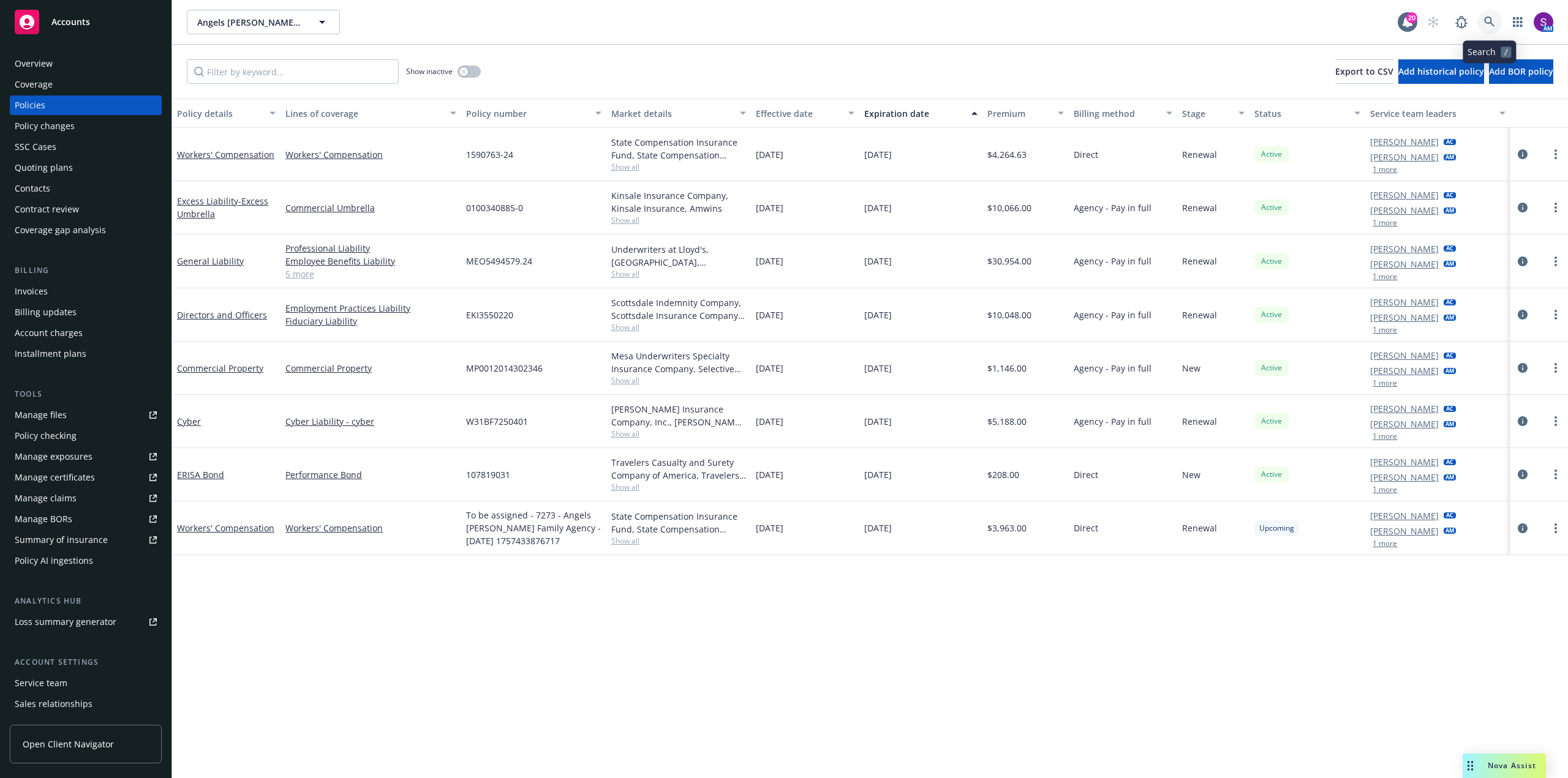
click at [1494, 18] on icon at bounding box center [1489, 22] width 11 height 11
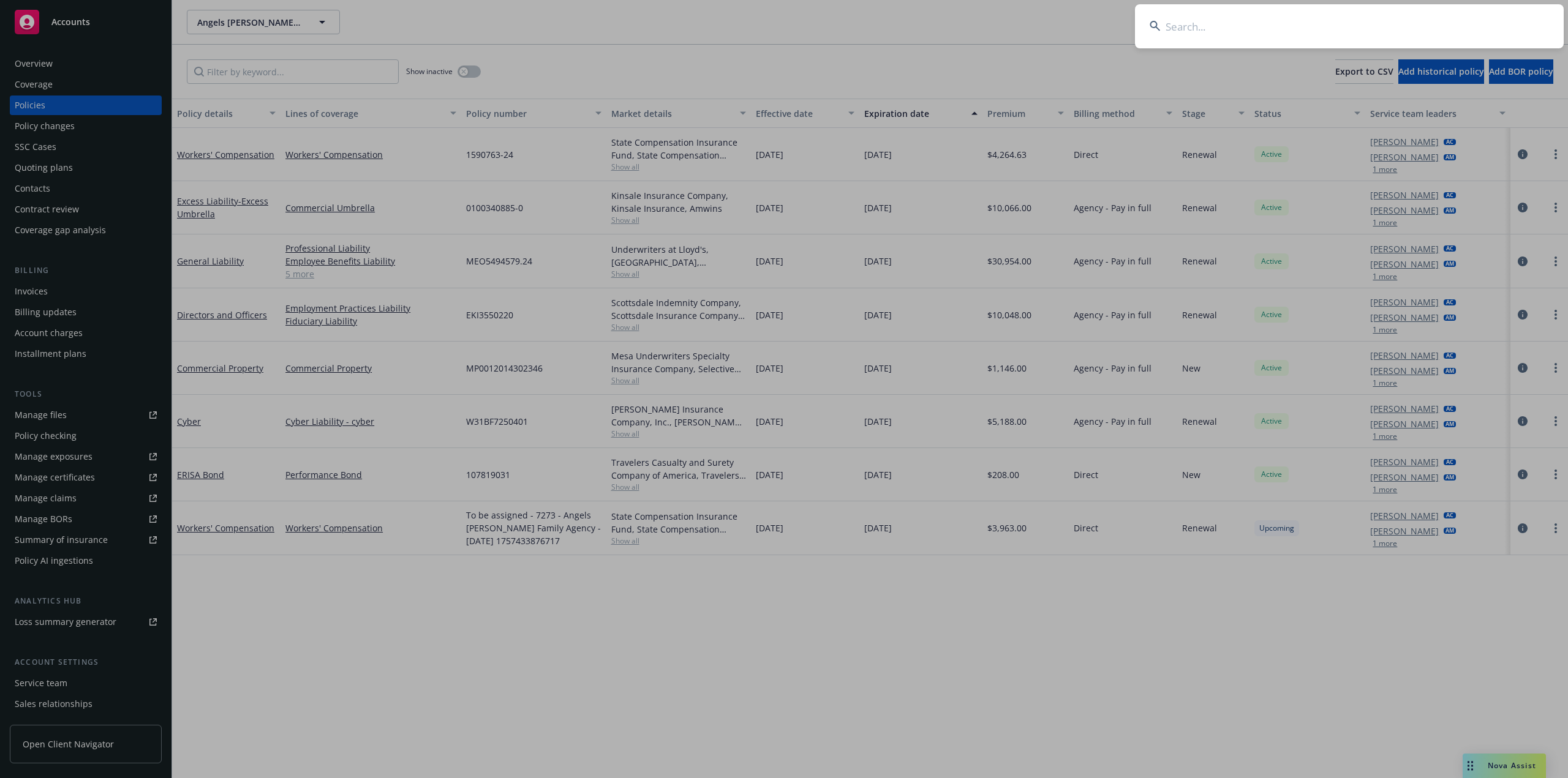
click at [1333, 22] on input at bounding box center [1349, 26] width 428 height 44
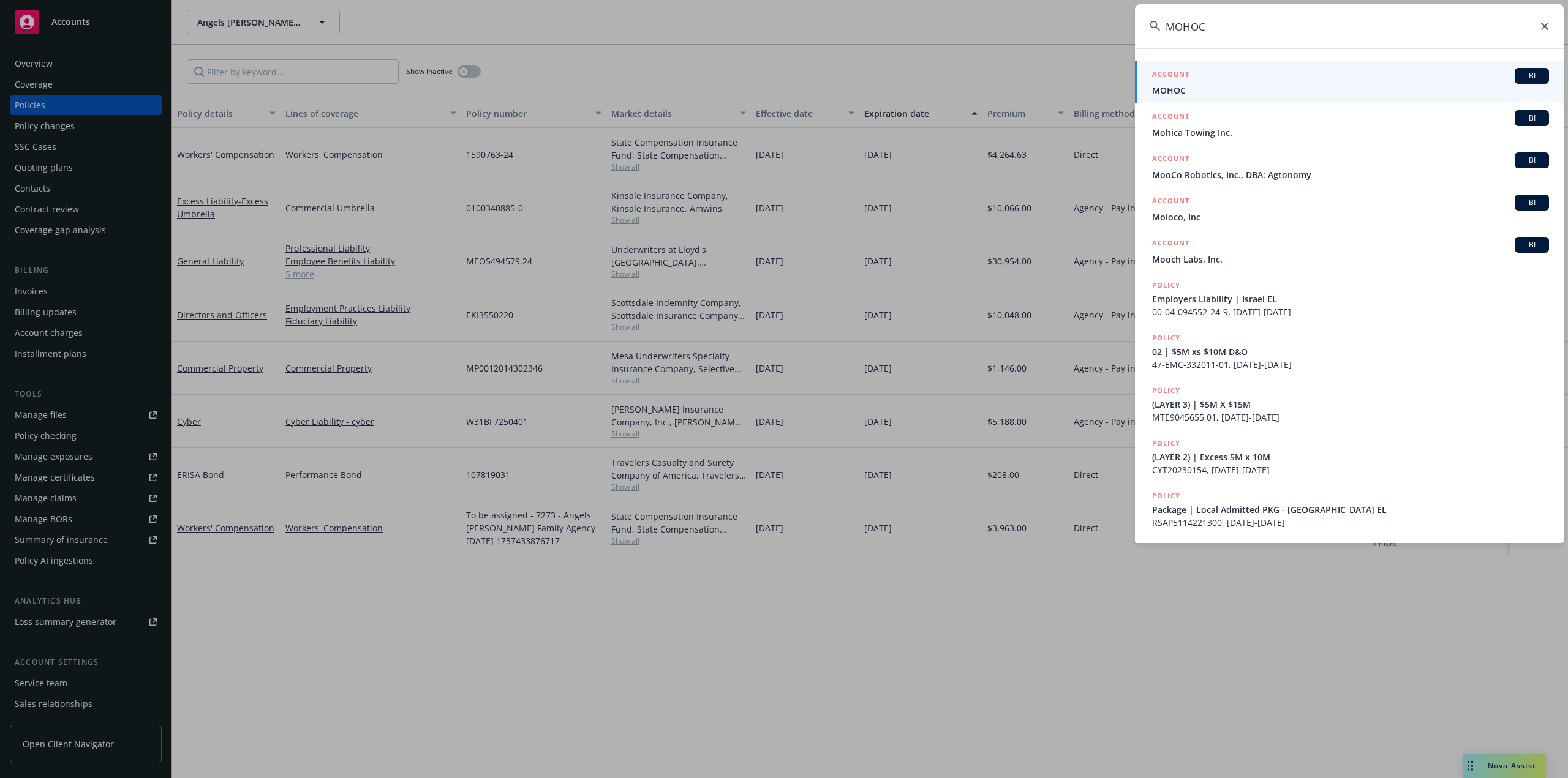
type input "MOHOC"
click at [1192, 91] on span "MOHOC" at bounding box center [1350, 90] width 397 height 13
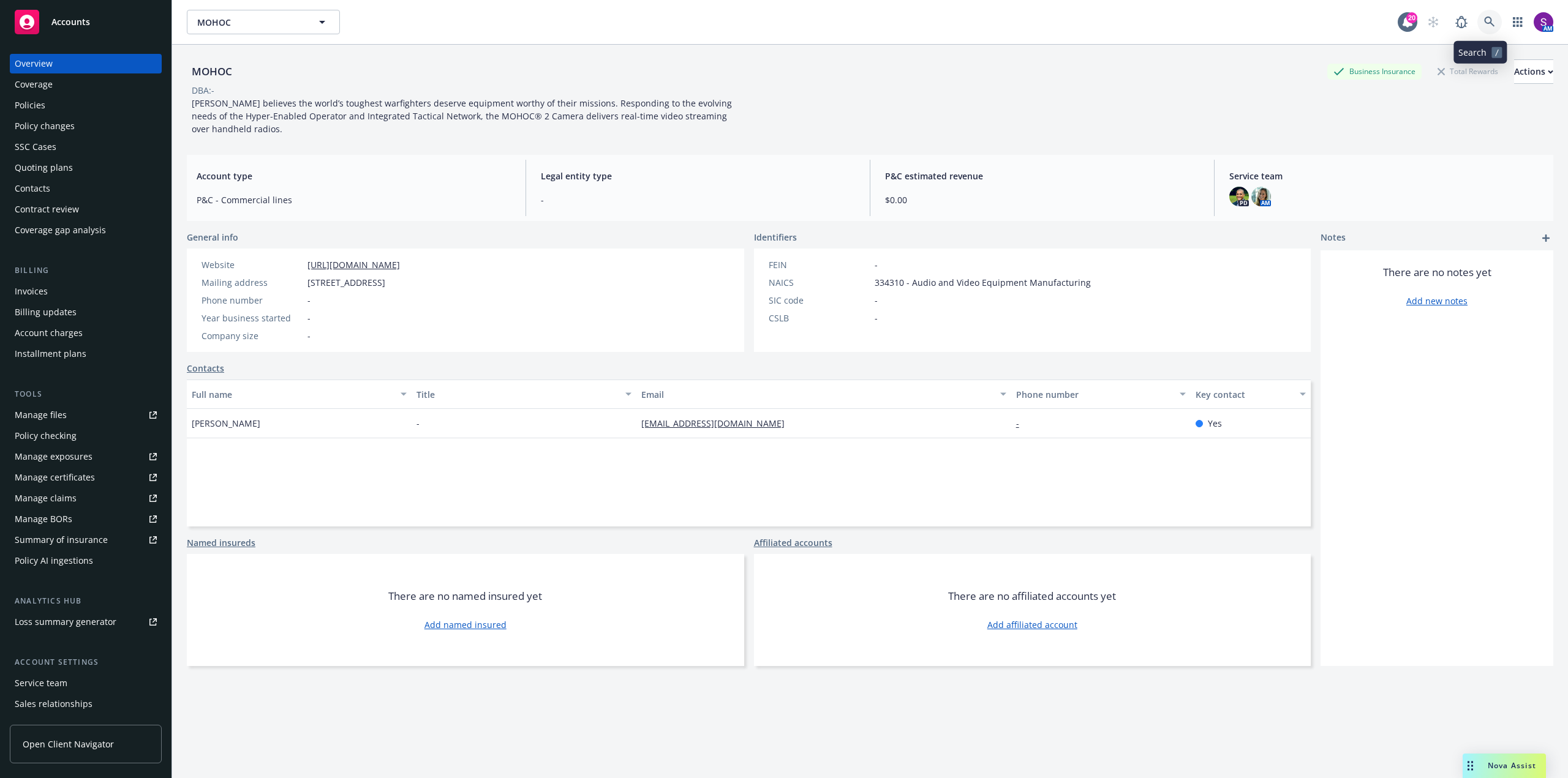
click at [1484, 14] on link at bounding box center [1489, 22] width 25 height 25
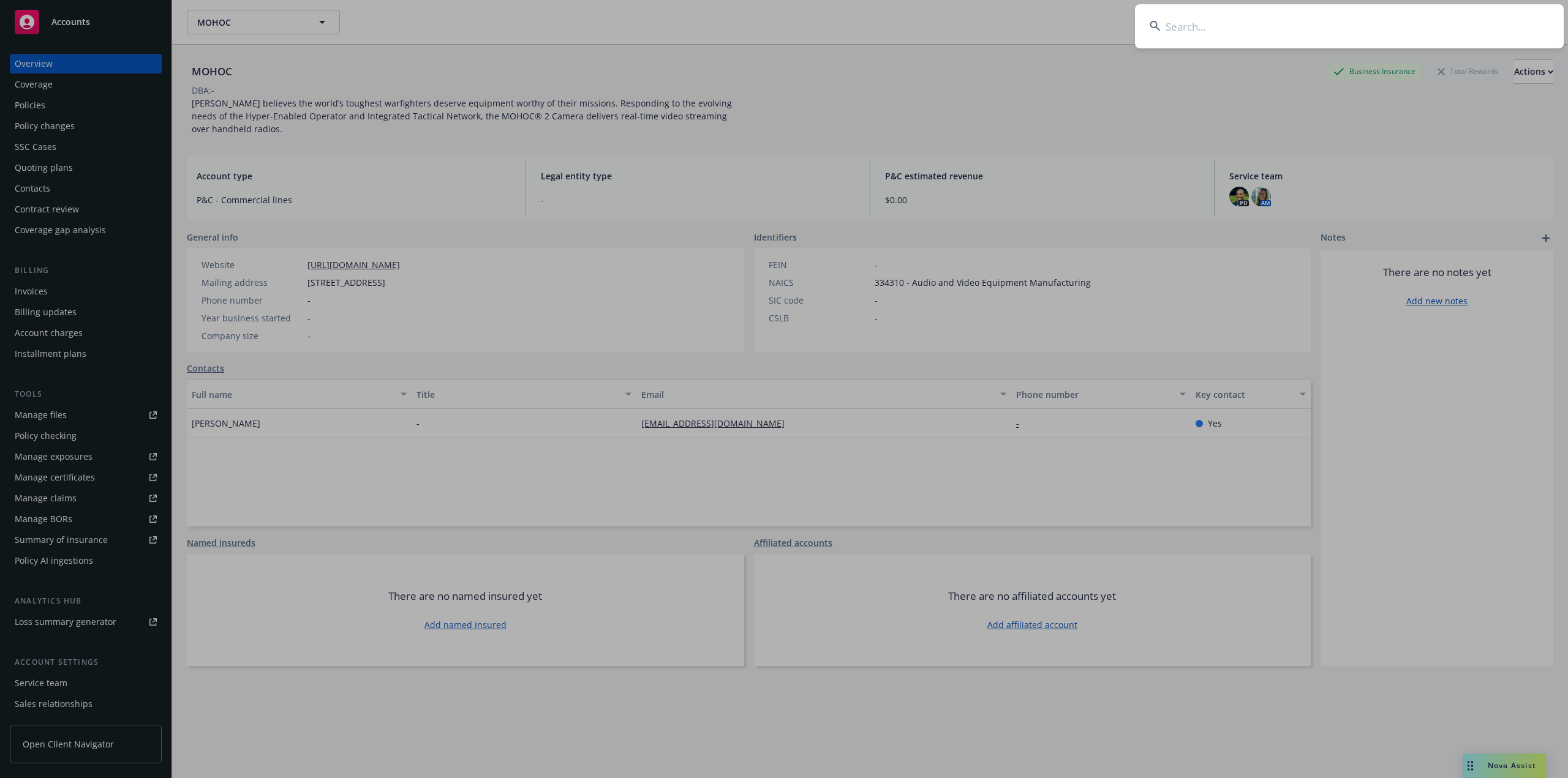
click at [1269, 27] on input at bounding box center [1349, 26] width 428 height 44
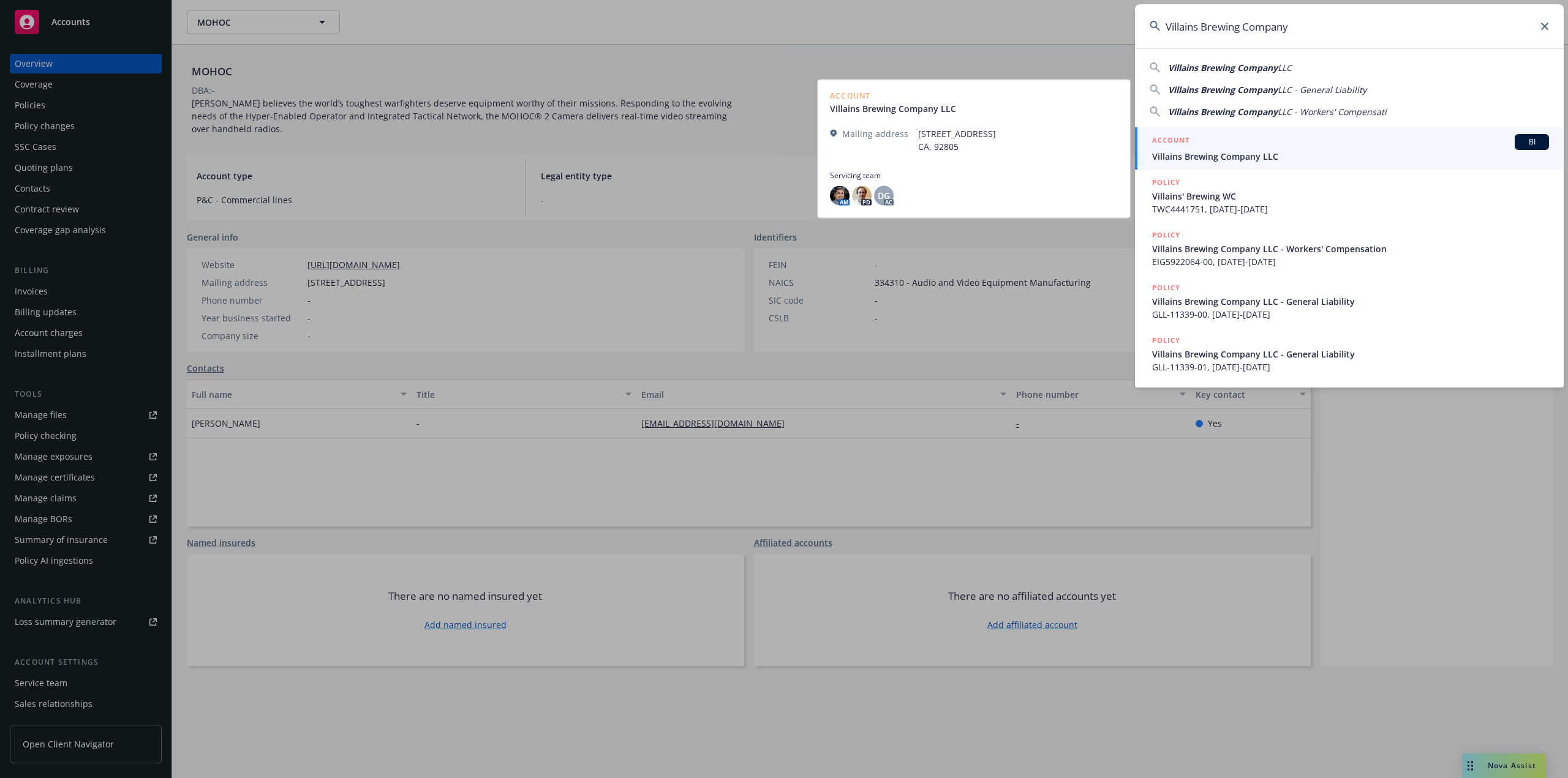
type input "Villains Brewing Company"
click at [1248, 145] on div "ACCOUNT BI" at bounding box center [1350, 142] width 397 height 16
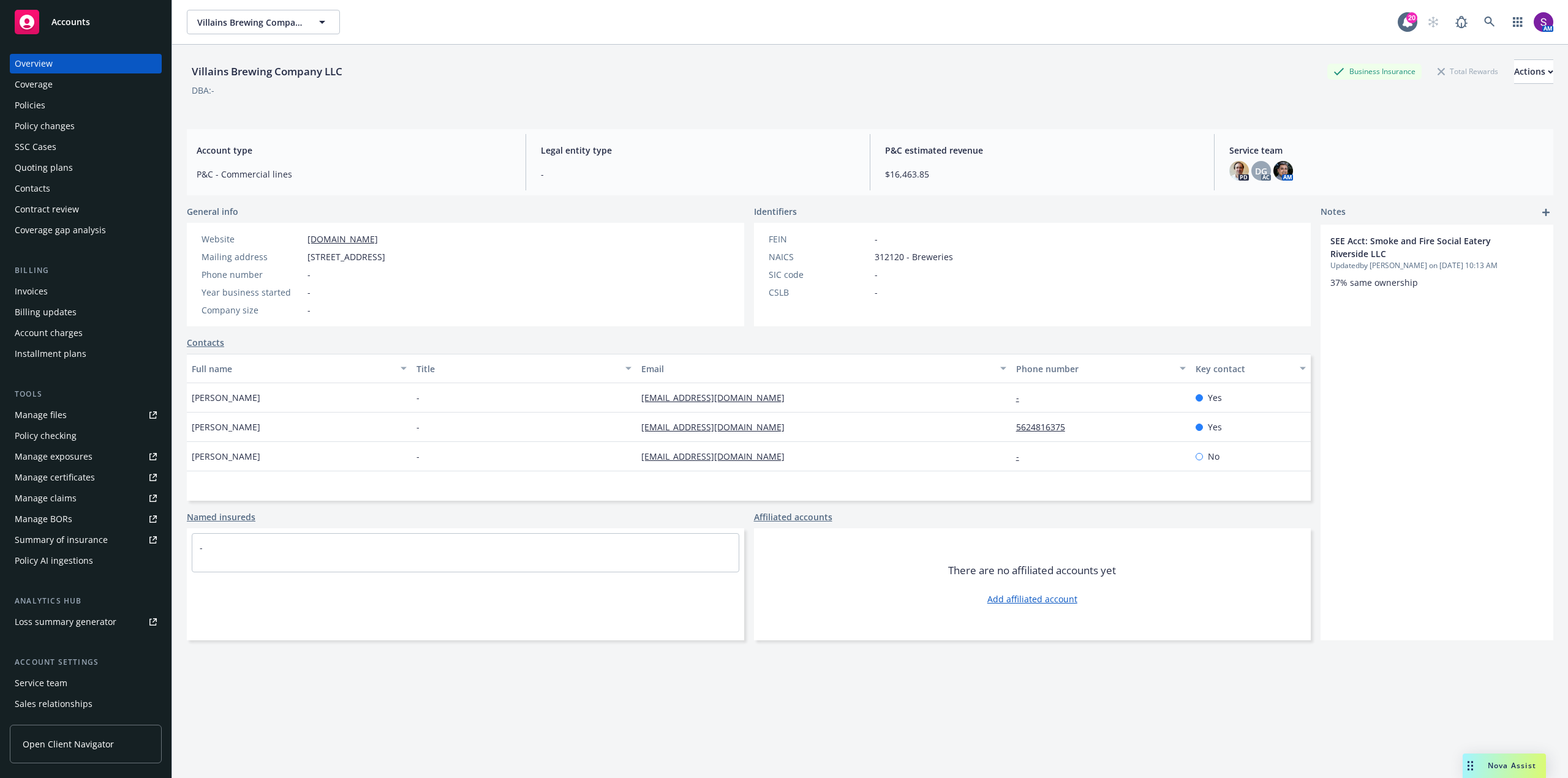
click at [43, 110] on div "Policies" at bounding box center [30, 105] width 30 height 19
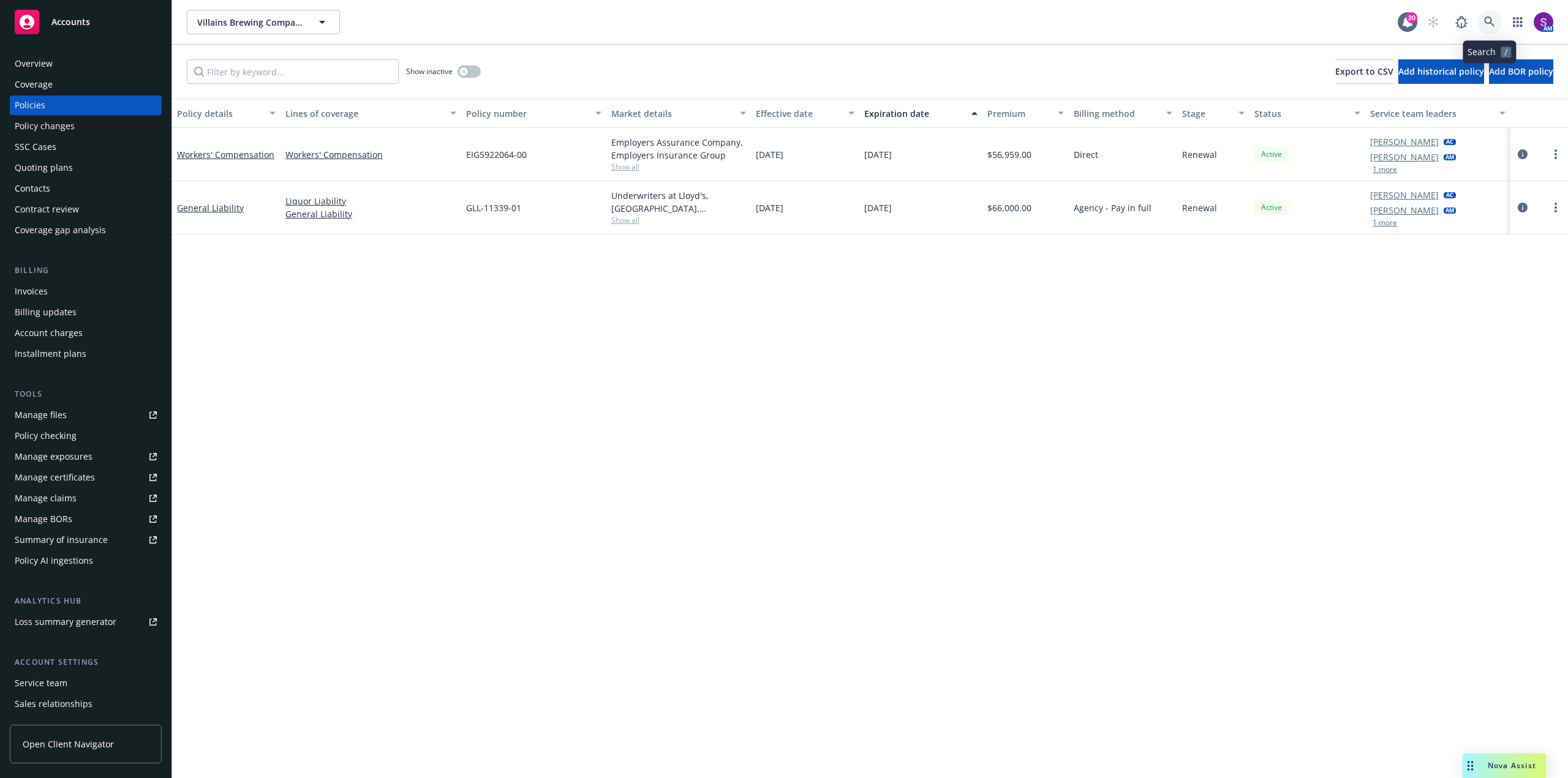
click at [1484, 22] on icon at bounding box center [1489, 22] width 11 height 11
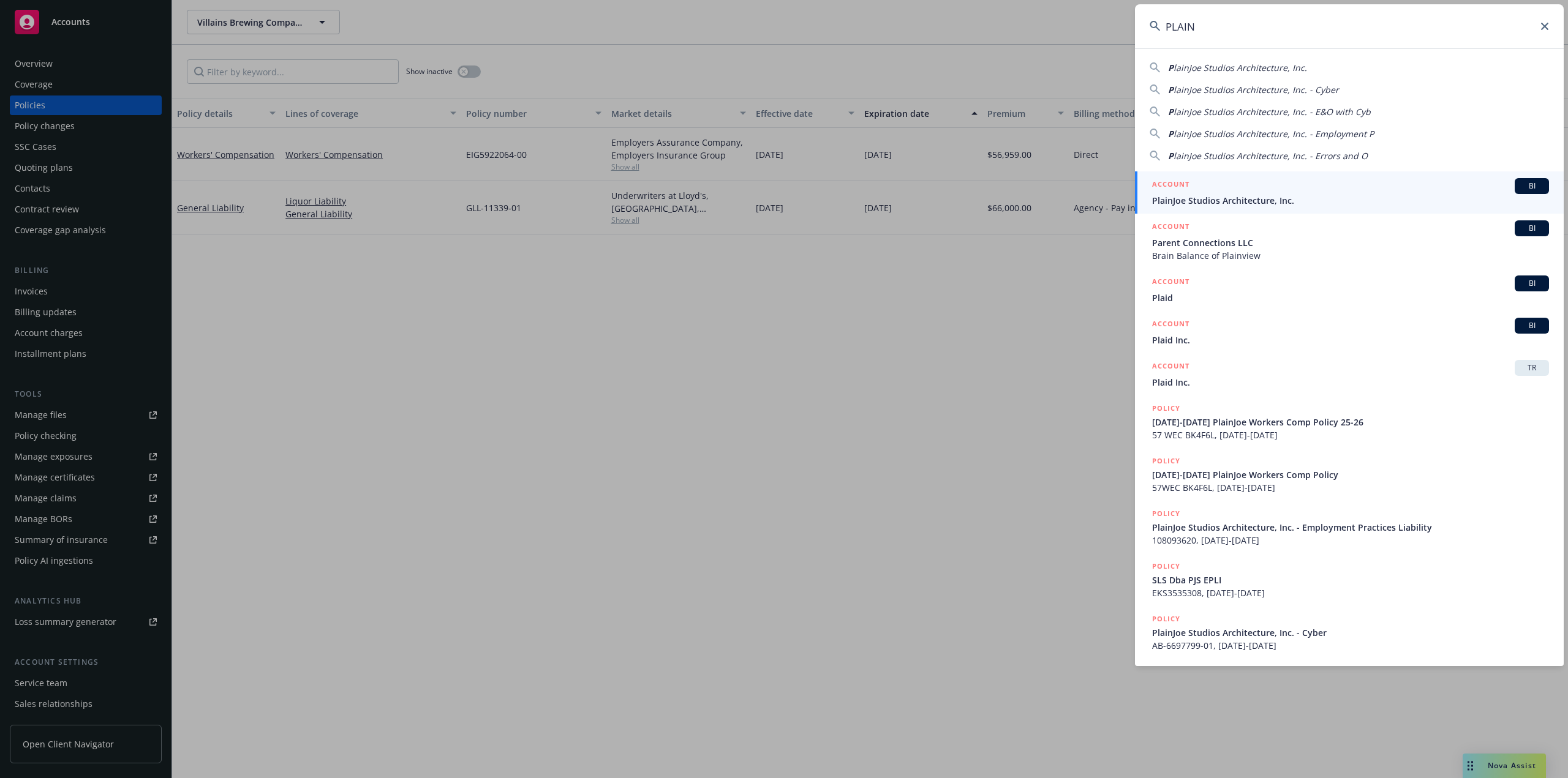
type input "PLAIN"
click at [1213, 199] on span "PlainJoe Studios Architecture, Inc." at bounding box center [1350, 200] width 397 height 13
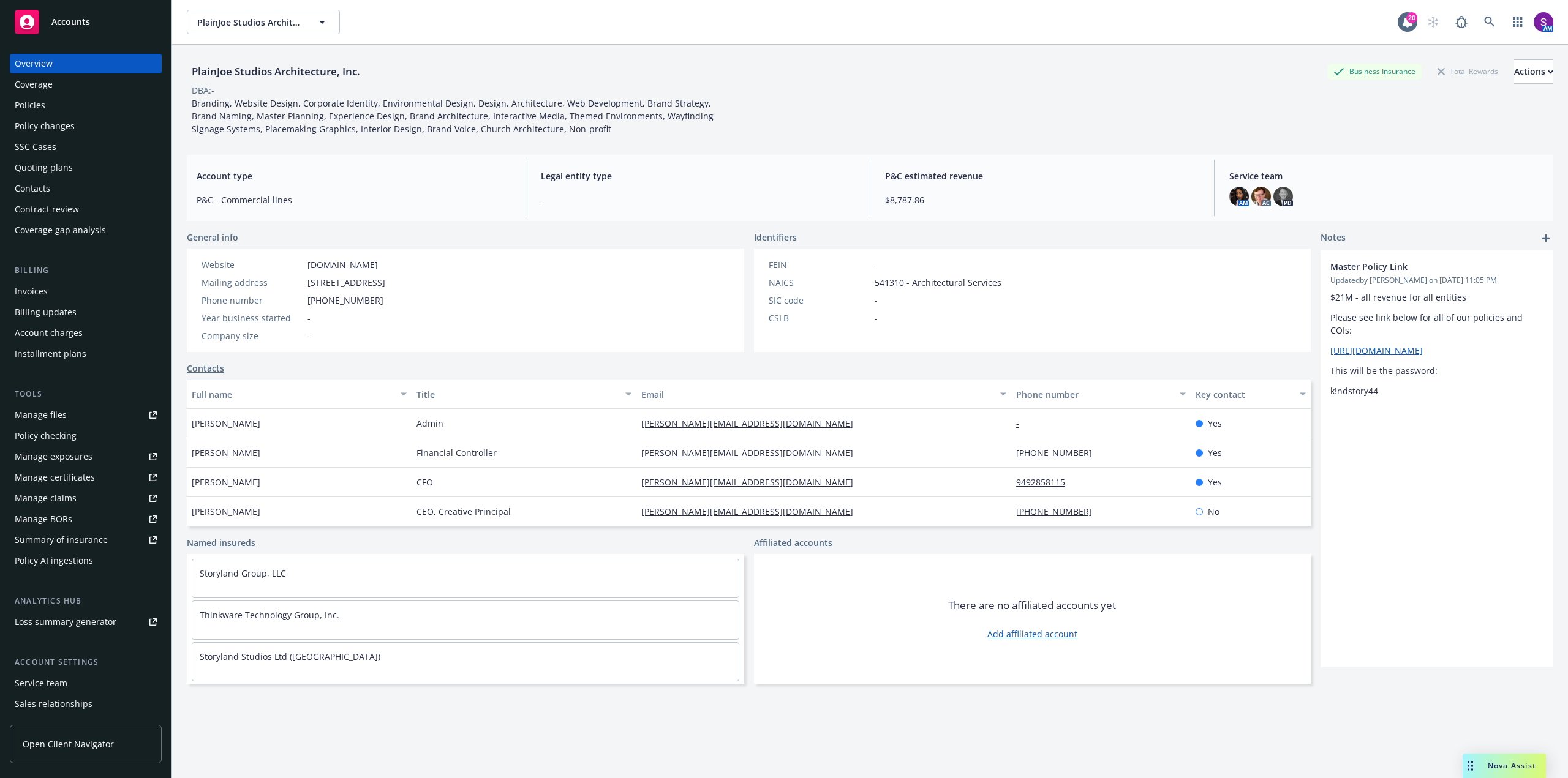
click at [53, 103] on div "Policies" at bounding box center [85, 105] width 142 height 19
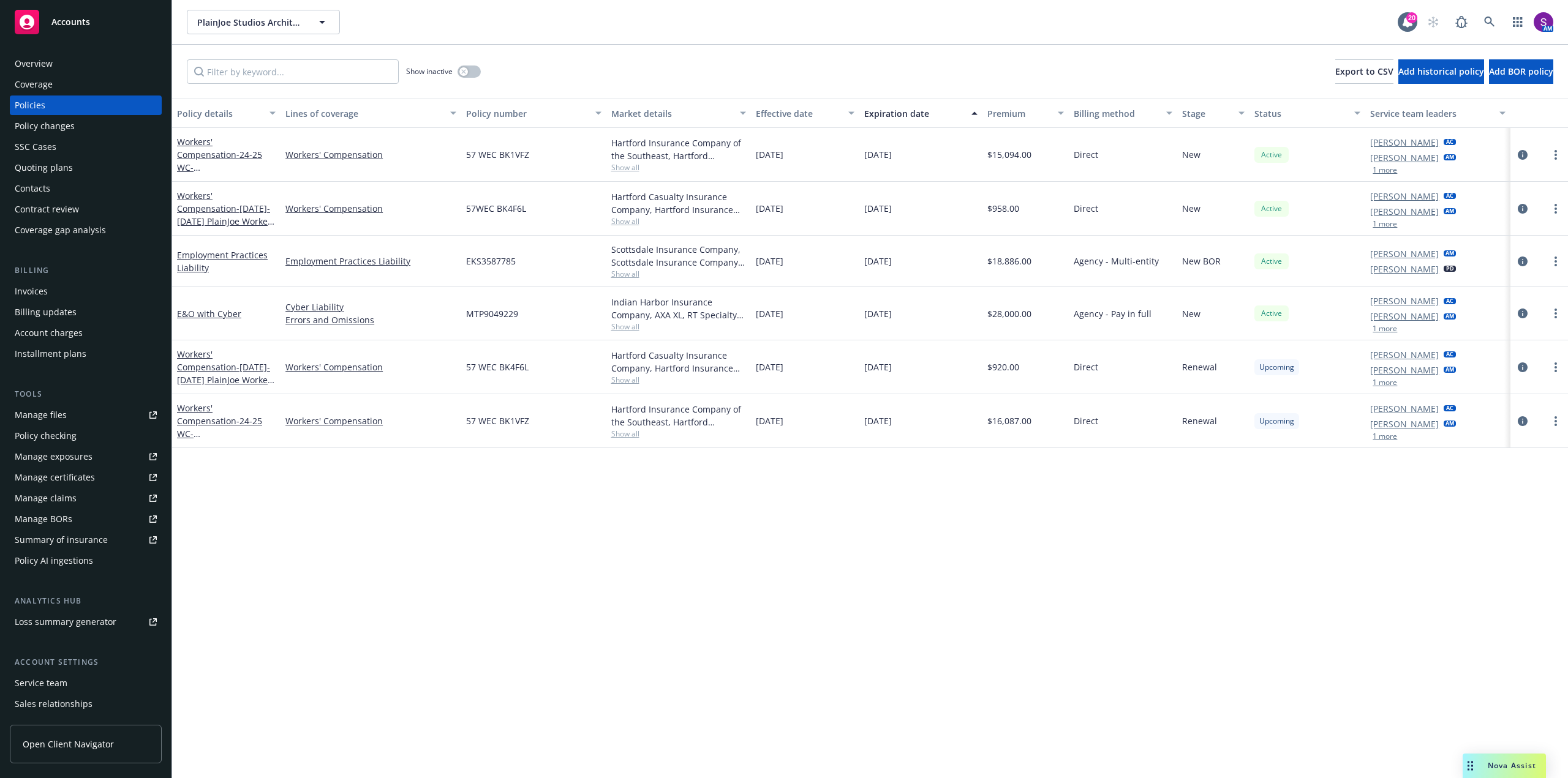
click at [46, 166] on div "Quoting plans" at bounding box center [43, 167] width 58 height 19
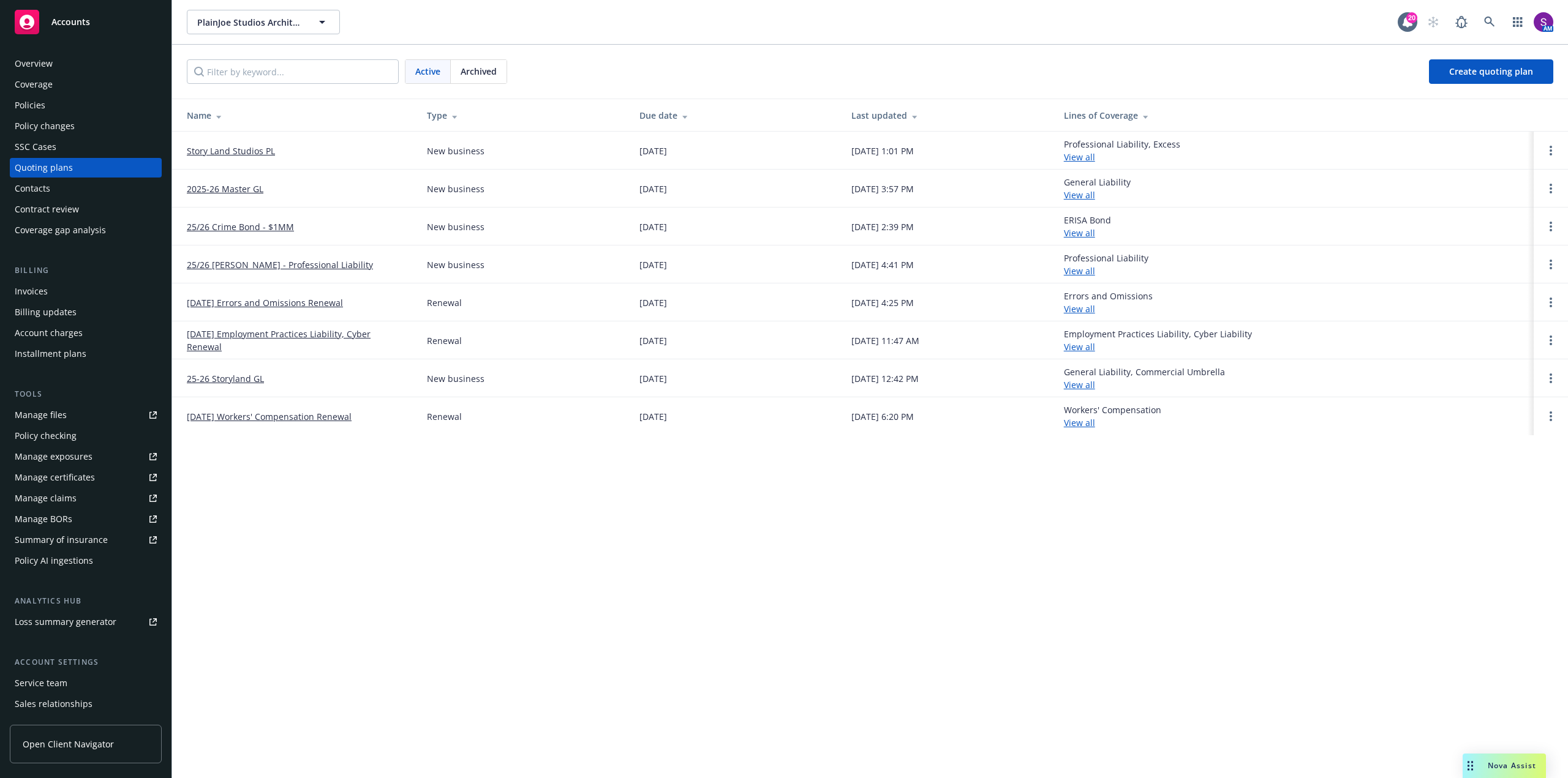
click at [237, 225] on link "25/26 Crime Bond - $1MM" at bounding box center [240, 227] width 107 height 13
